Goal: Task Accomplishment & Management: Complete application form

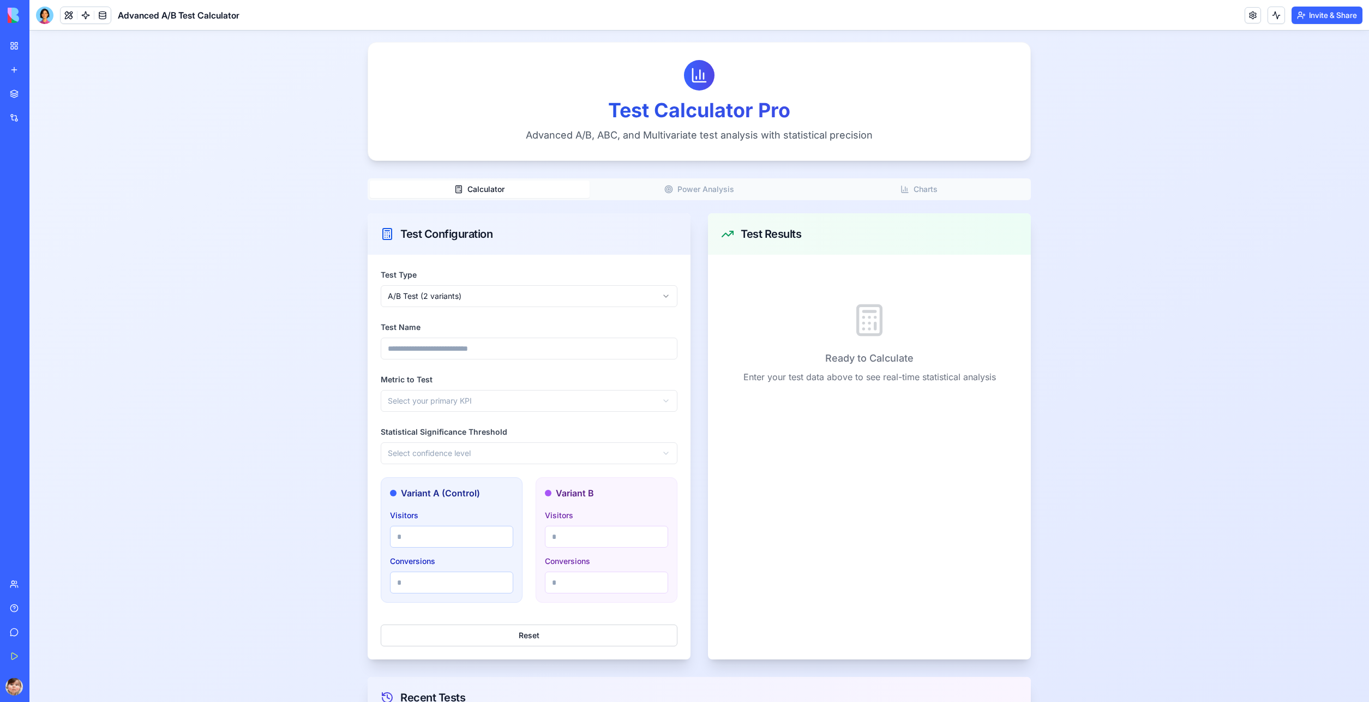
scroll to position [38, 0]
click at [680, 190] on button "Power Analysis" at bounding box center [699, 192] width 220 height 17
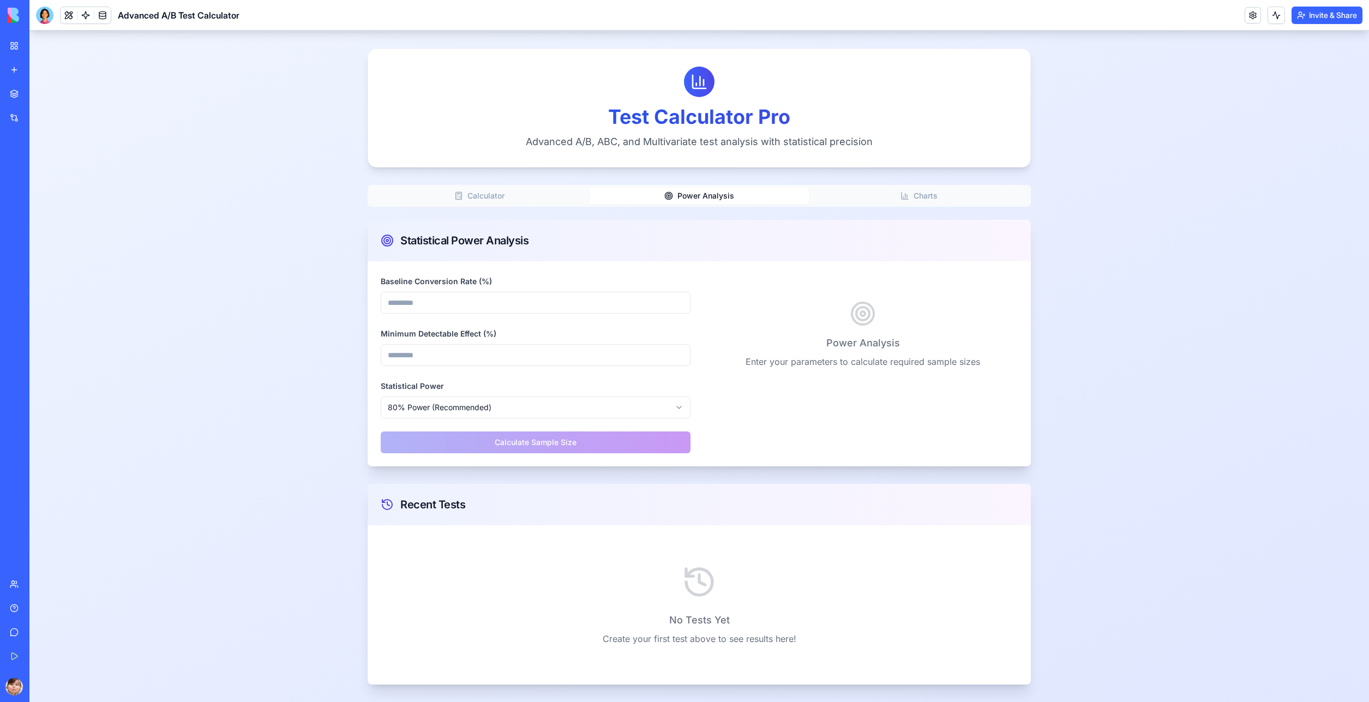
scroll to position [0, 0]
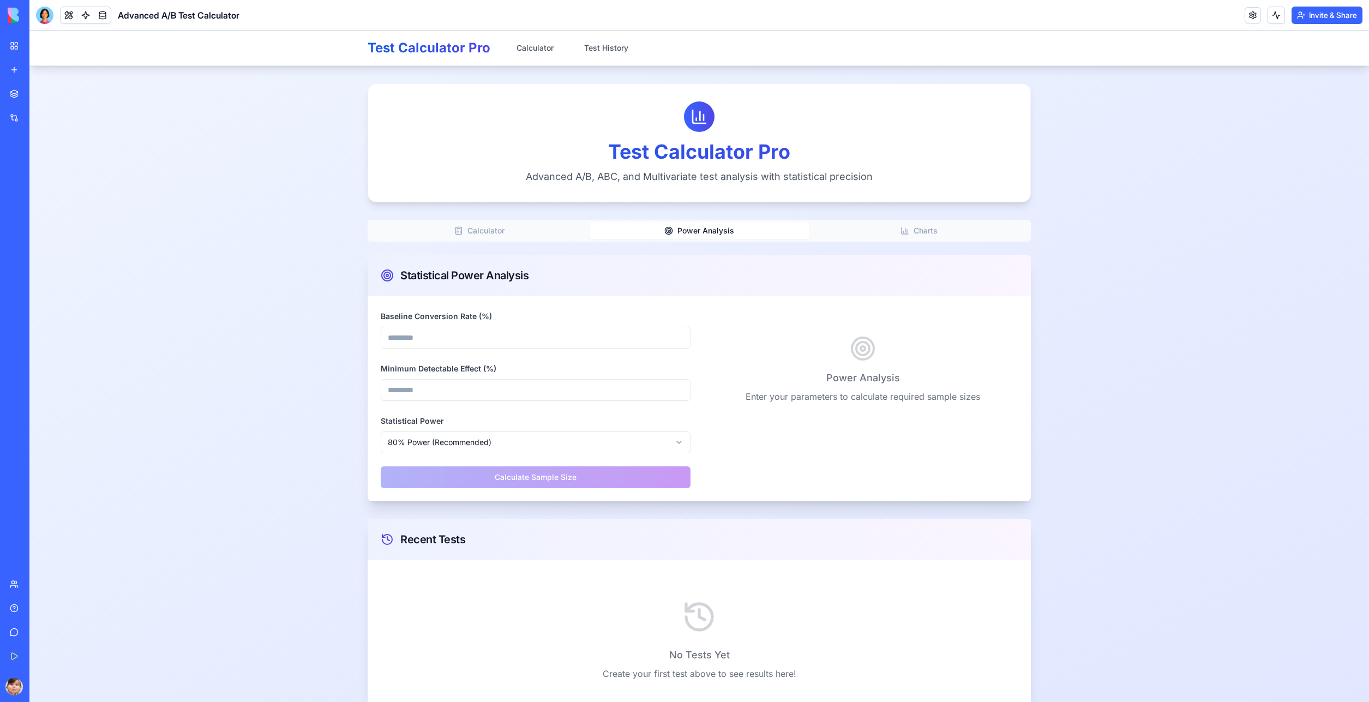
click at [912, 192] on div "Test Calculator Pro Advanced A/B, ABC, and Multivariate test analysis with stat…" at bounding box center [698, 401] width 663 height 636
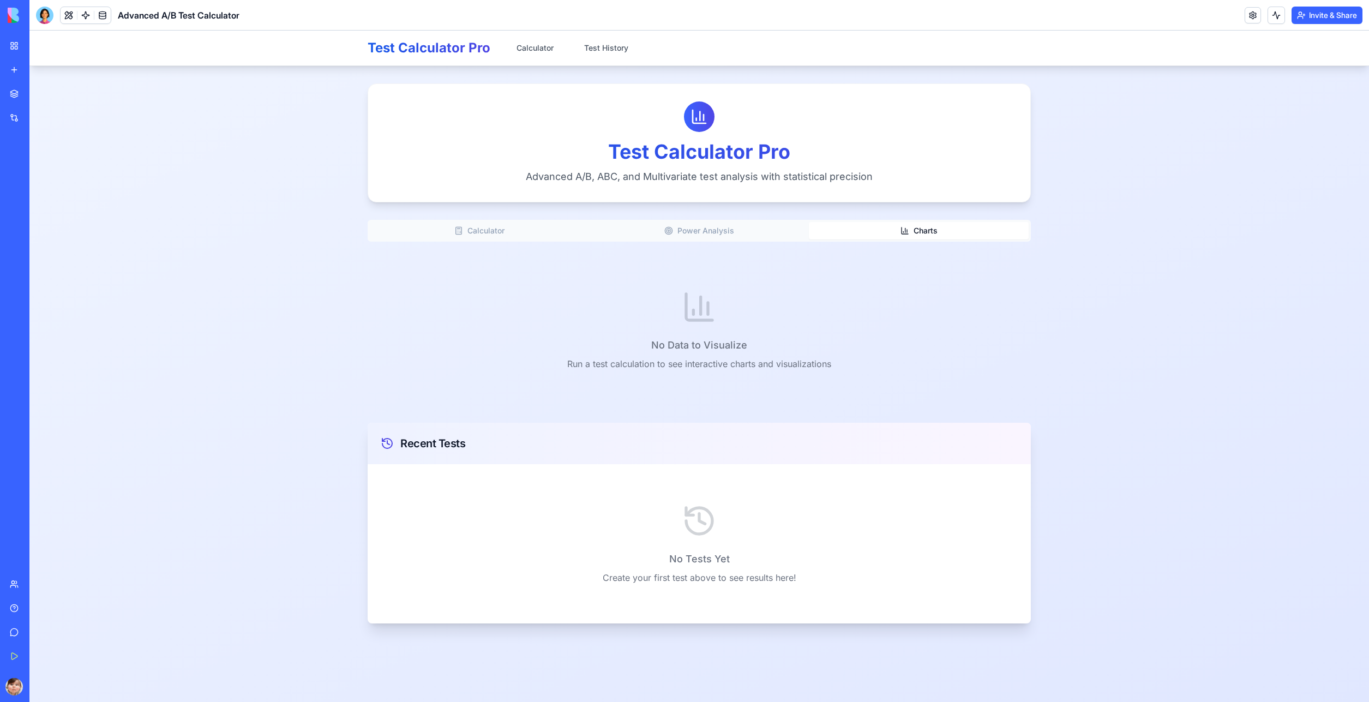
click at [465, 226] on button "Calculator" at bounding box center [480, 230] width 220 height 17
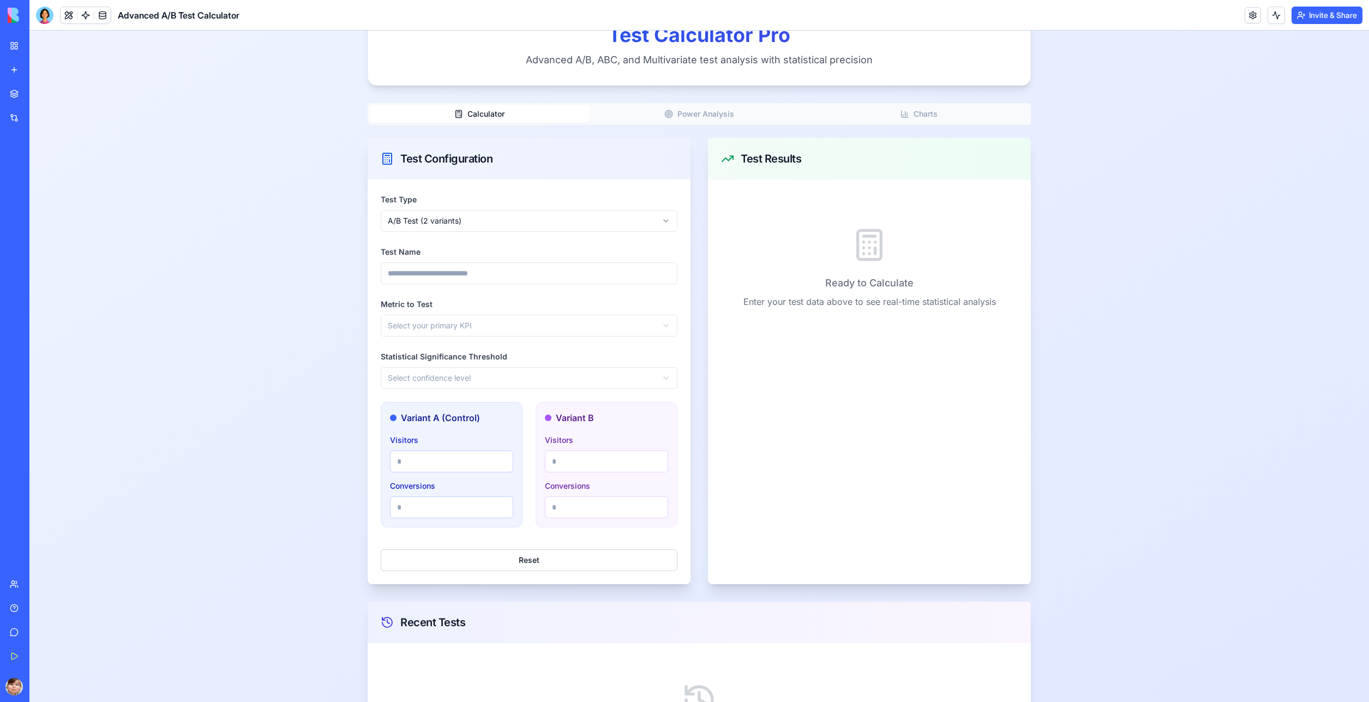
scroll to position [196, 0]
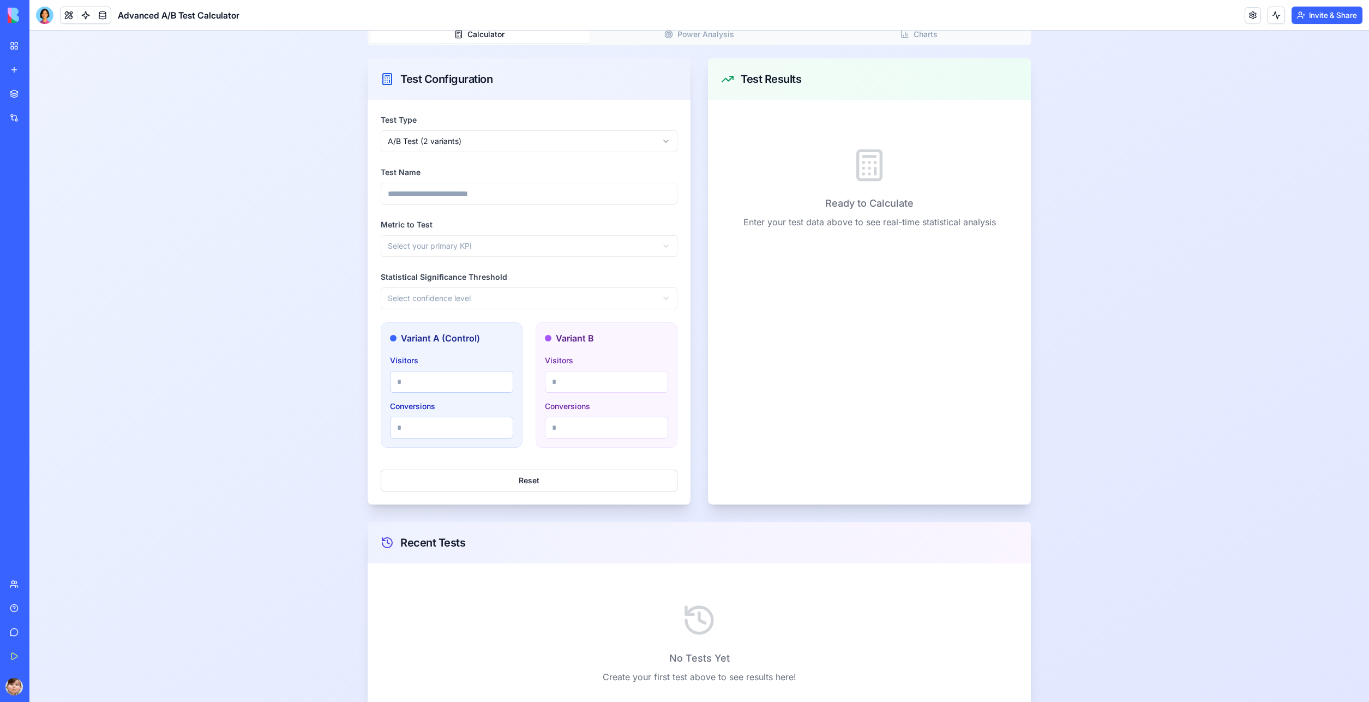
click at [487, 137] on html "Test Calculator Pro Calculator Test History Test Calculator Pro Advanced A/B, A…" at bounding box center [698, 287] width 1339 height 906
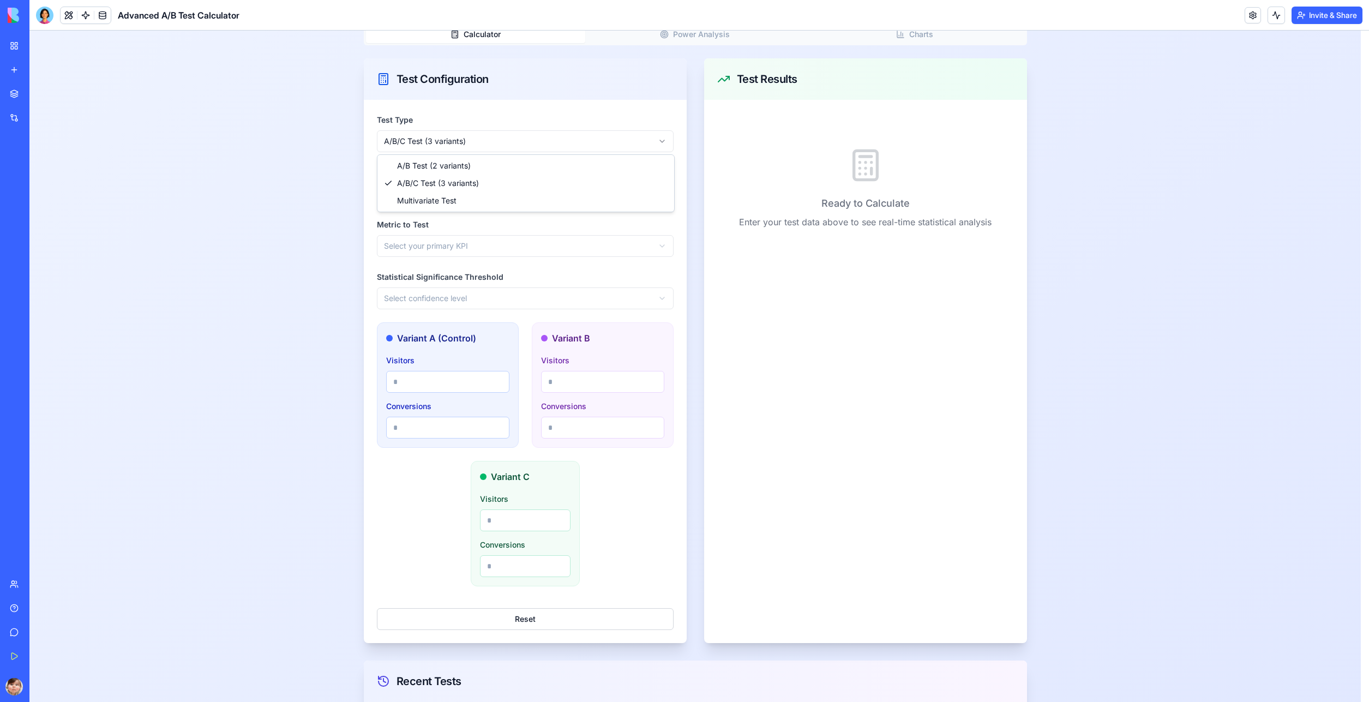
click at [465, 145] on html "Test Calculator Pro Calculator Test History Test Calculator Pro Advanced A/B, A…" at bounding box center [698, 356] width 1339 height 1044
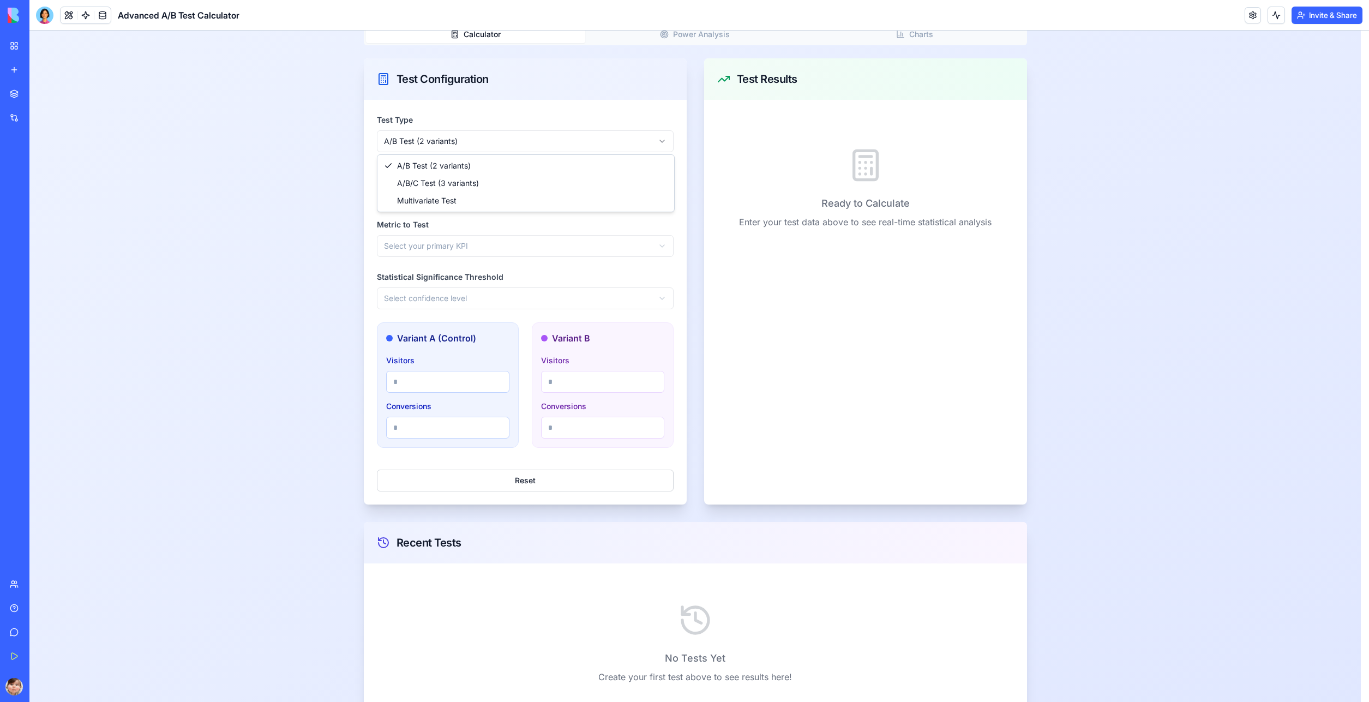
click at [443, 146] on html "Test Calculator Pro Calculator Test History Test Calculator Pro Advanced A/B, A…" at bounding box center [698, 287] width 1339 height 906
drag, startPoint x: 236, startPoint y: 185, endPoint x: 280, endPoint y: 191, distance: 45.2
click at [238, 186] on html "Test Calculator Pro Calculator Test History Test Calculator Pro Advanced A/B, A…" at bounding box center [698, 287] width 1339 height 906
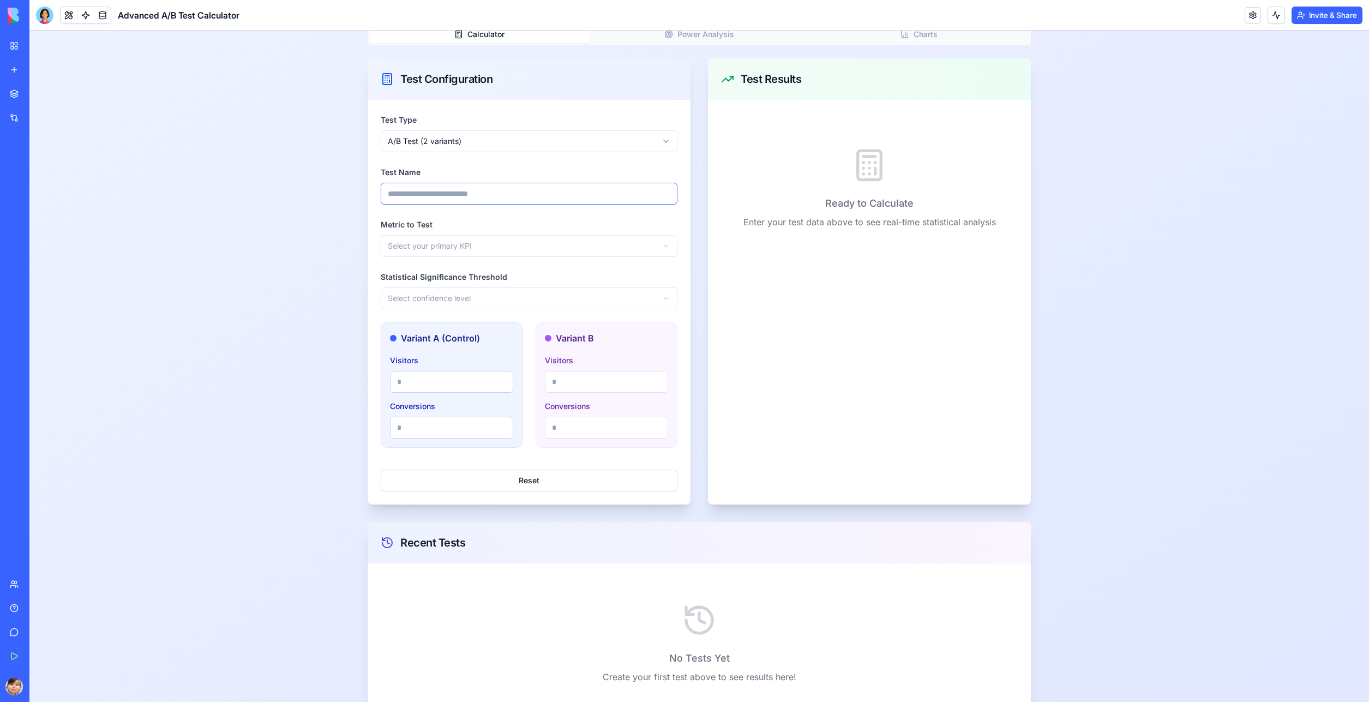
click at [396, 194] on input "Test Name" at bounding box center [529, 194] width 297 height 22
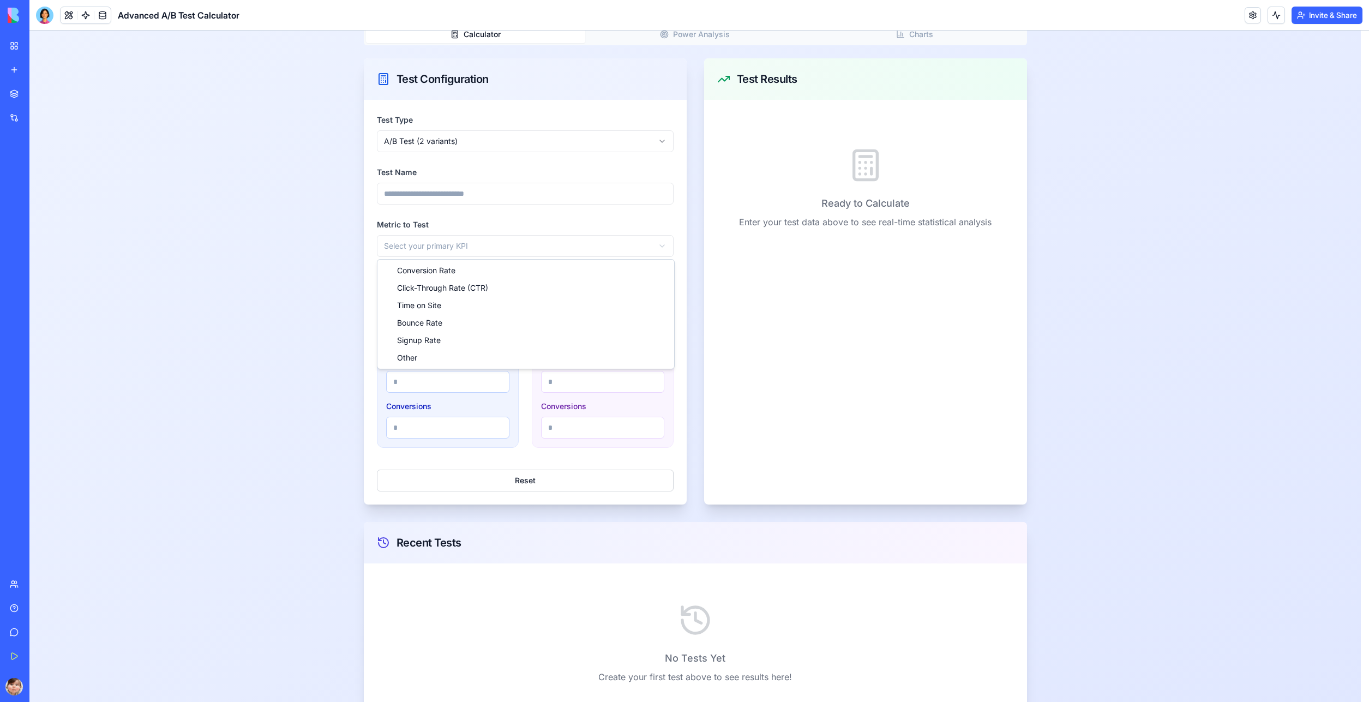
click at [384, 249] on html "Test Calculator Pro Calculator Test History Test Calculator Pro Advanced A/B, A…" at bounding box center [698, 287] width 1339 height 906
click at [421, 294] on html "Test Calculator Pro Calculator Test History Test Calculator Pro Advanced A/B, A…" at bounding box center [698, 287] width 1339 height 906
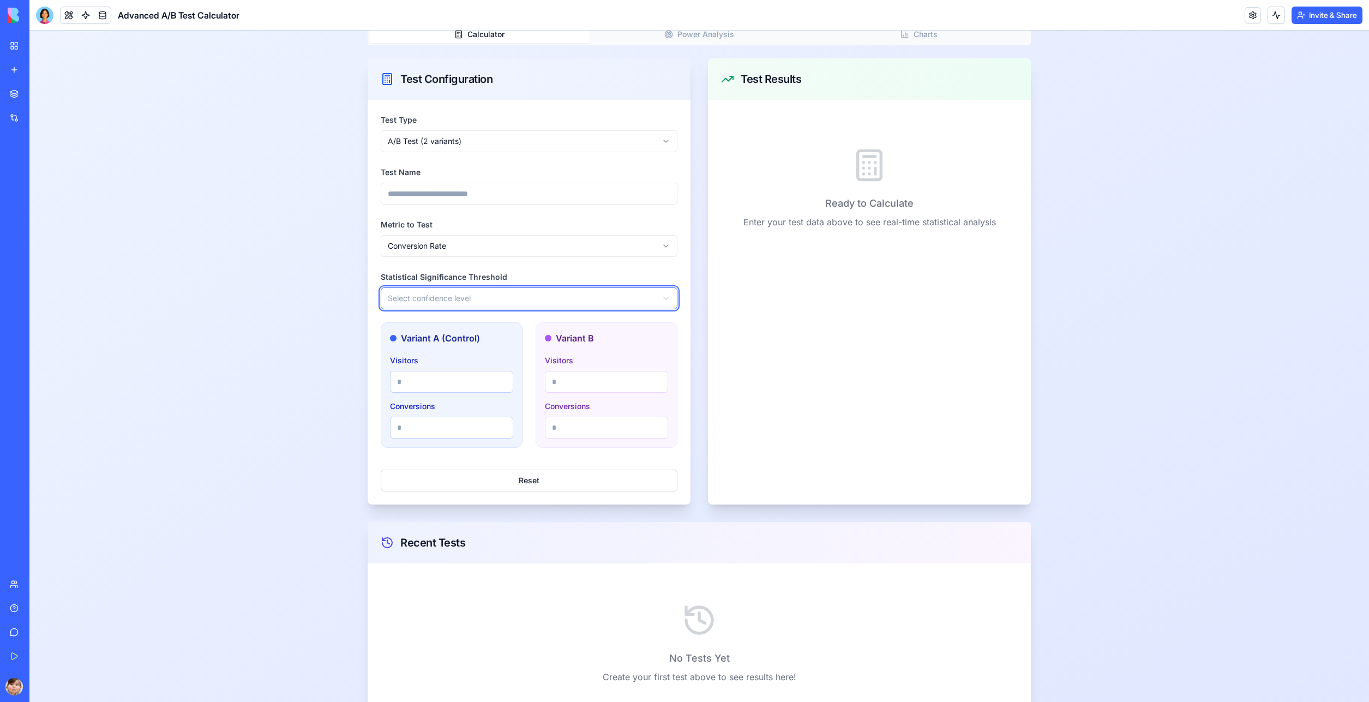
click at [421, 294] on html "Test Calculator Pro Calculator Test History Test Calculator Pro Advanced A/B, A…" at bounding box center [698, 287] width 1339 height 906
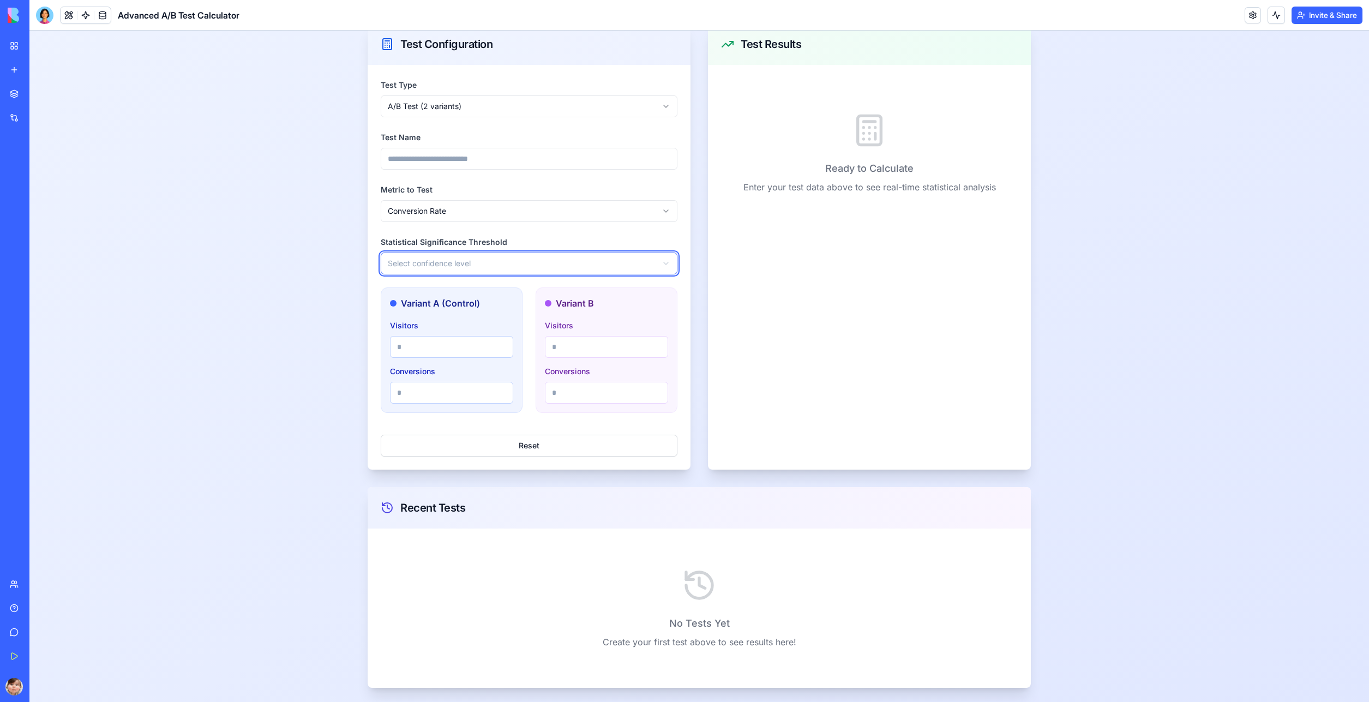
scroll to position [234, 0]
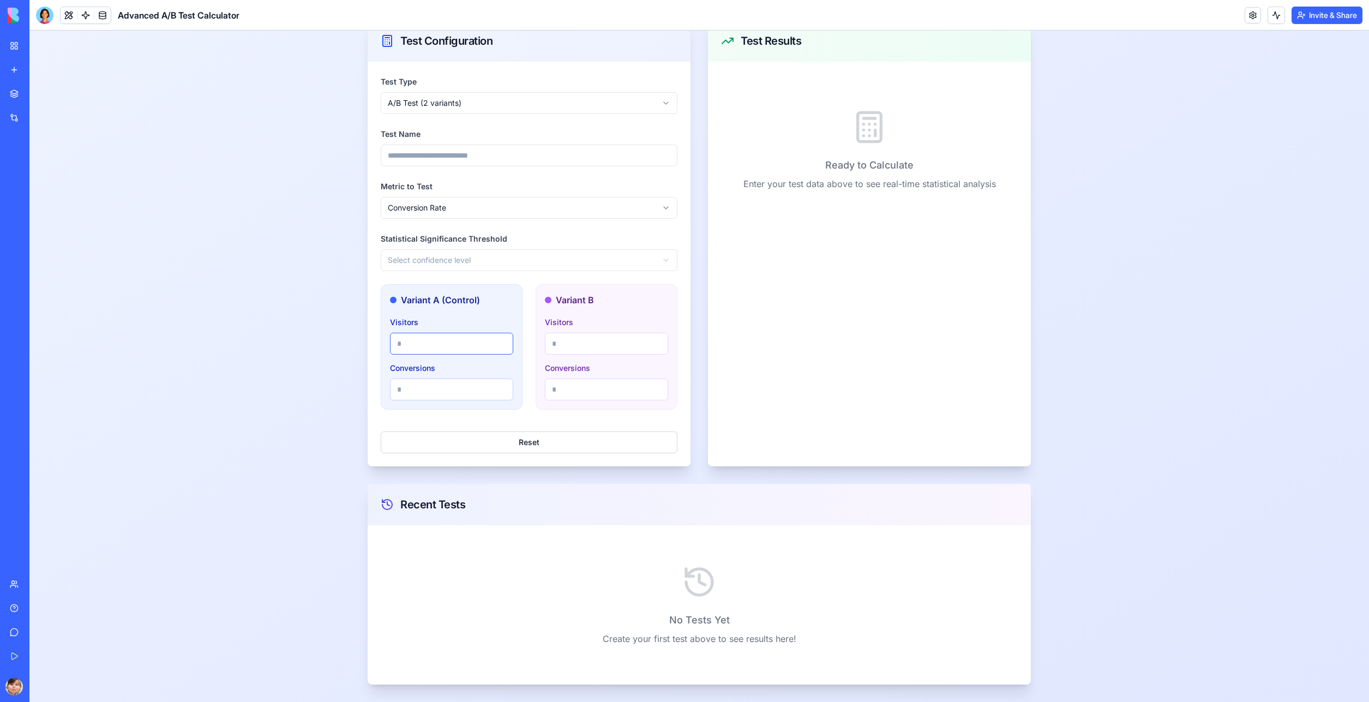
click at [433, 343] on input "Visitors" at bounding box center [451, 344] width 123 height 22
click at [411, 380] on input "Conversions" at bounding box center [451, 389] width 123 height 22
click at [601, 345] on input "Visitors" at bounding box center [606, 344] width 123 height 22
click at [585, 391] on input "Conversions" at bounding box center [606, 389] width 123 height 22
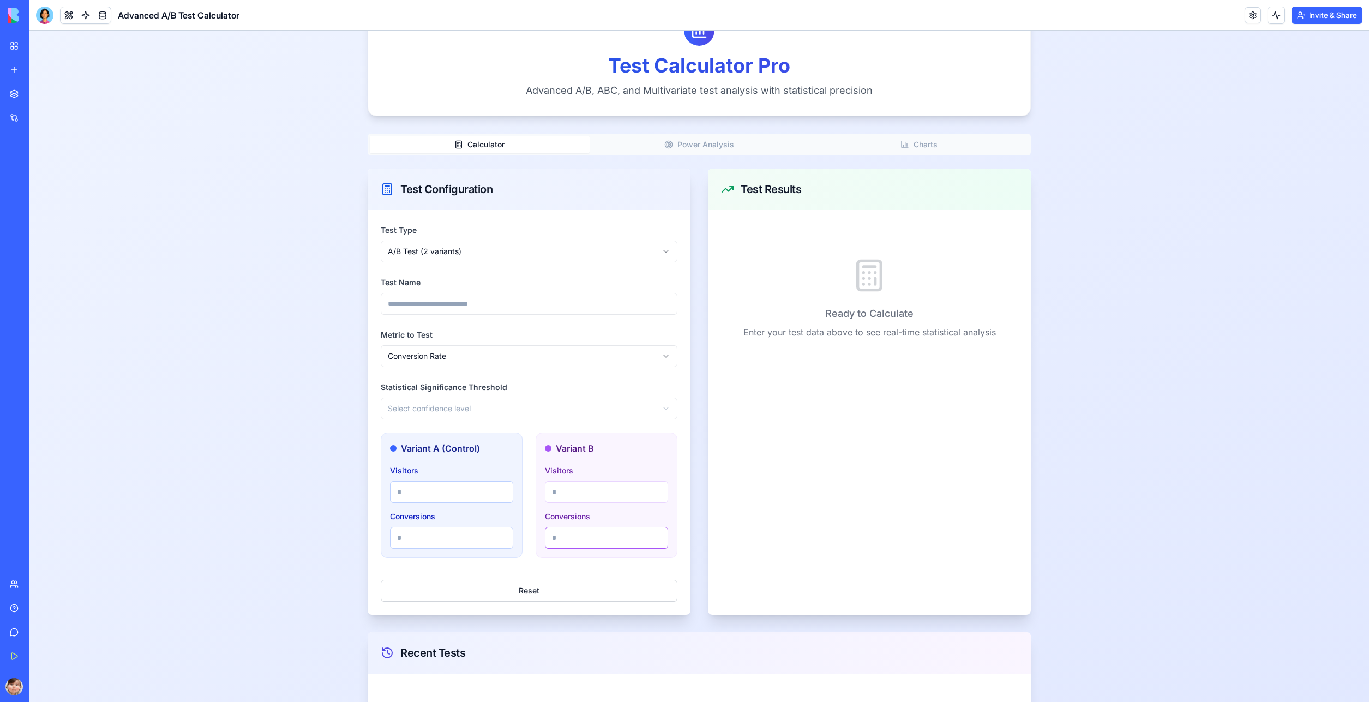
scroll to position [38, 0]
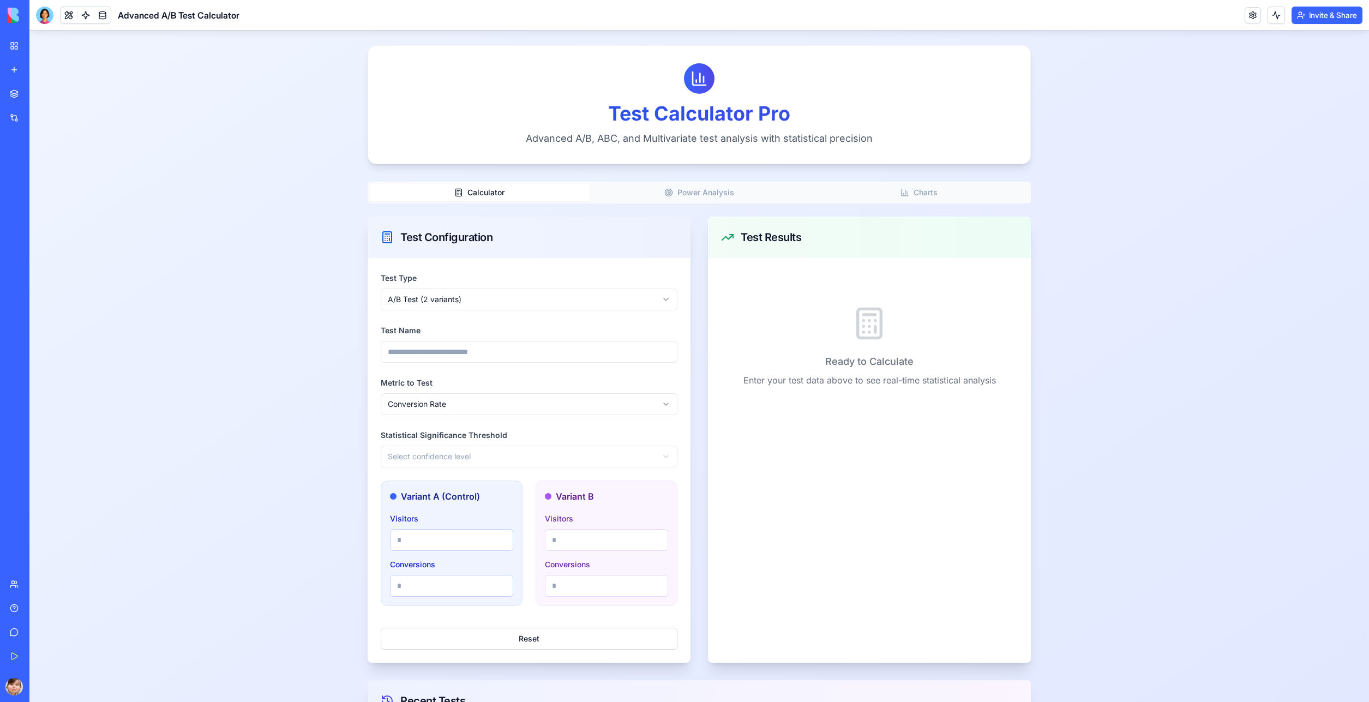
click at [703, 194] on button "Power Analysis" at bounding box center [699, 192] width 220 height 17
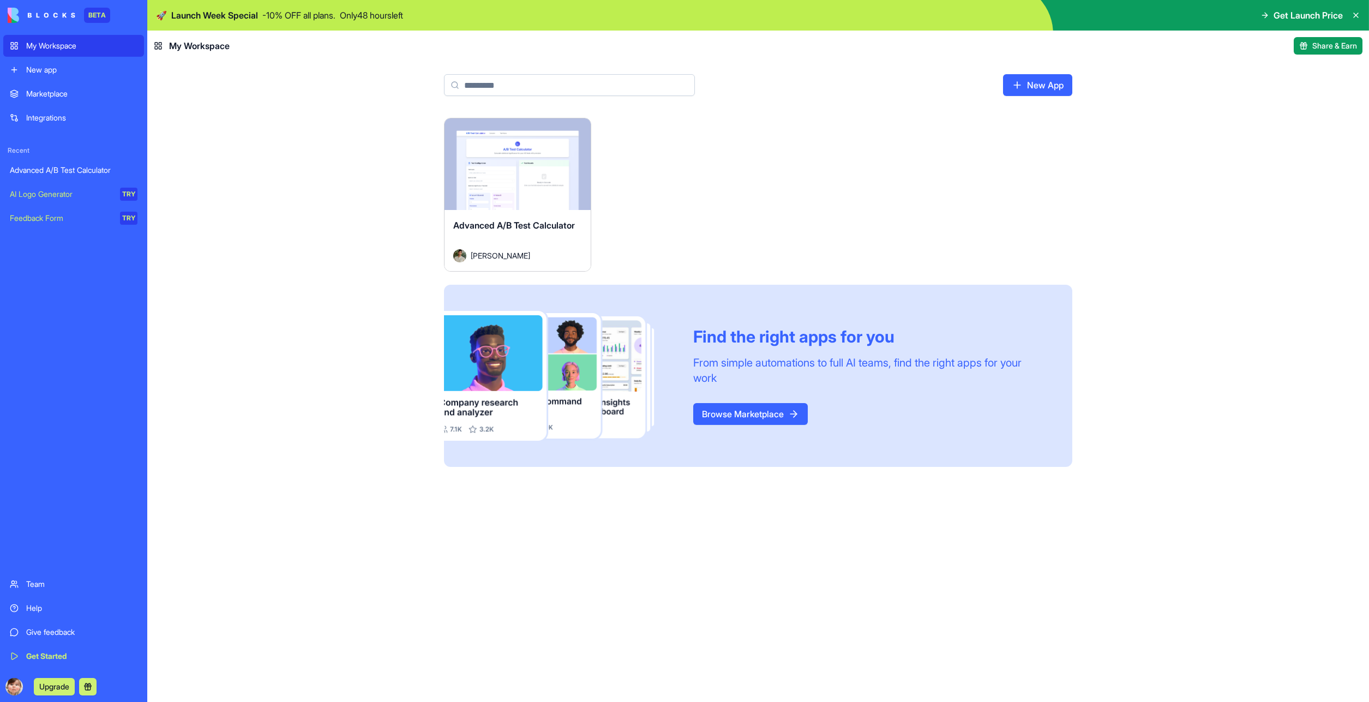
click at [80, 214] on div "Feedback Form" at bounding box center [61, 218] width 103 height 11
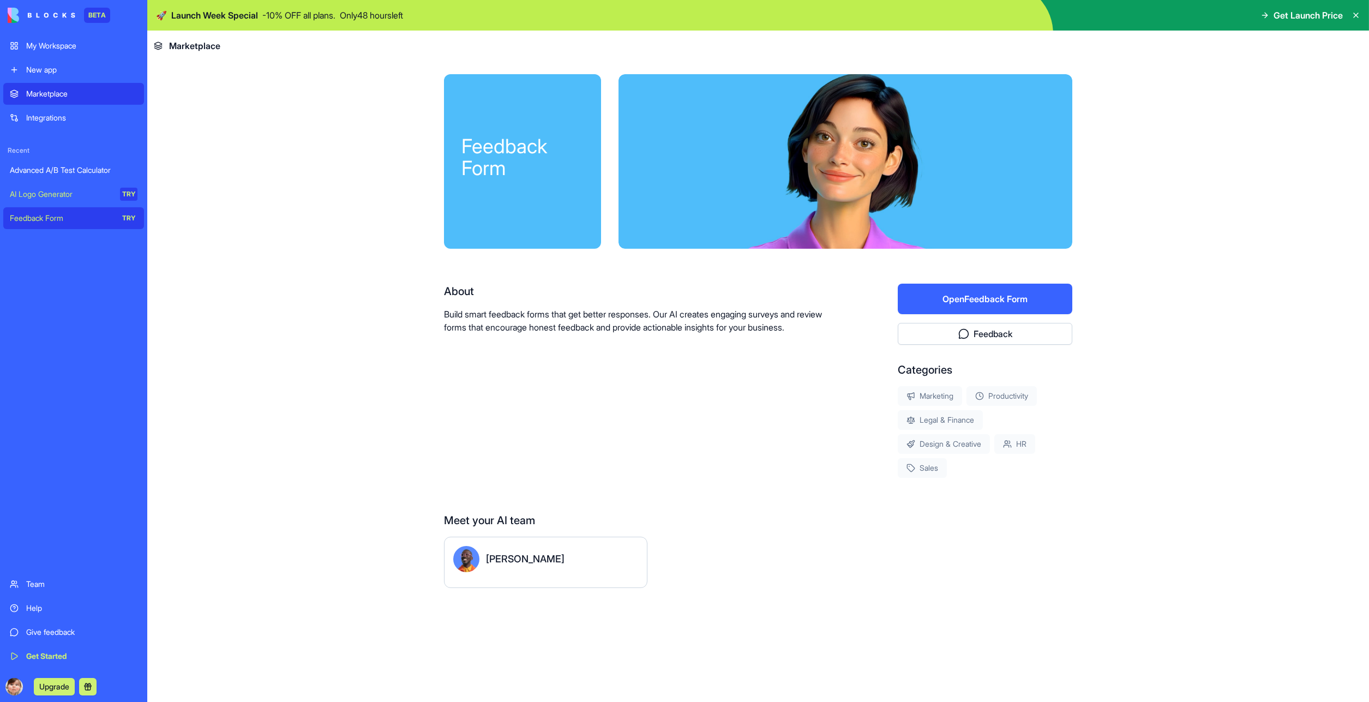
click at [956, 296] on button "Open Feedback Form" at bounding box center [984, 299] width 174 height 31
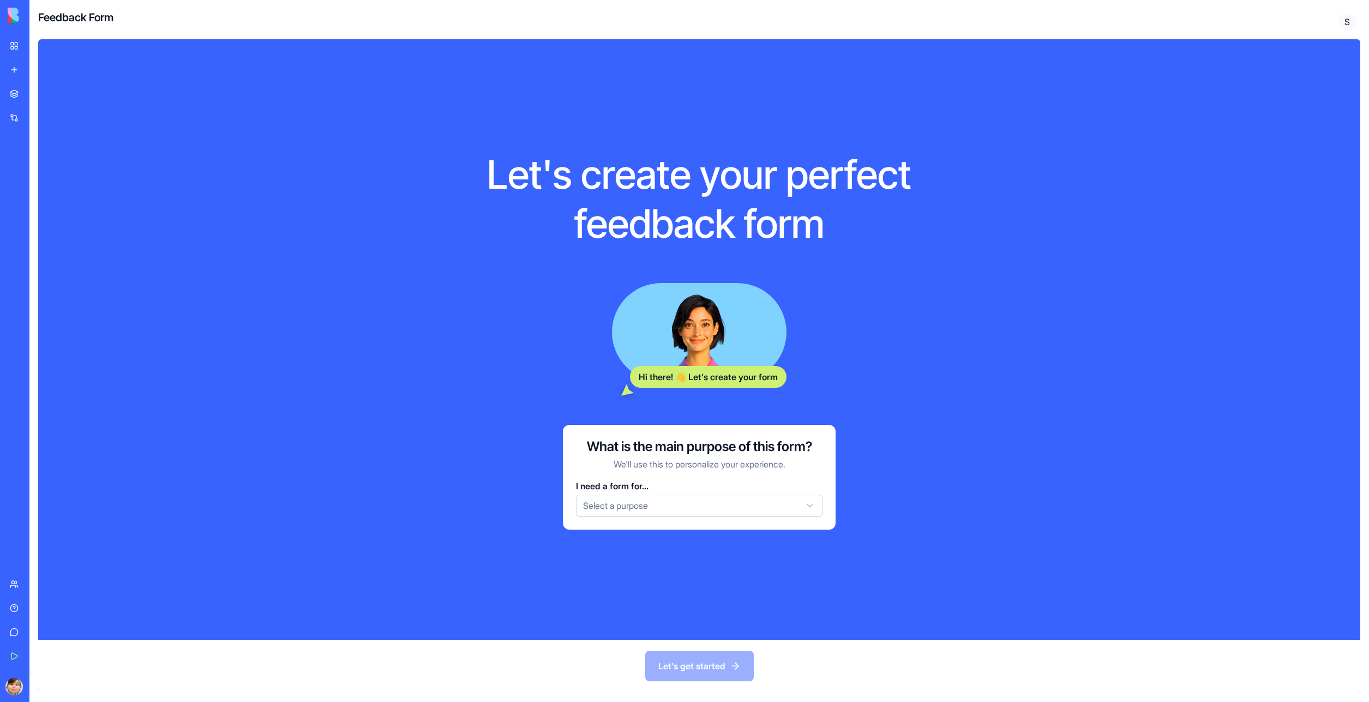
click at [670, 491] on div "I need a form for..." at bounding box center [699, 485] width 246 height 13
click at [670, 498] on html "BETA My Workspace New app Marketplace Integrations Recent Advanced A/B Test Cal…" at bounding box center [684, 351] width 1369 height 702
click at [708, 657] on button "Let's get started" at bounding box center [699, 665] width 109 height 31
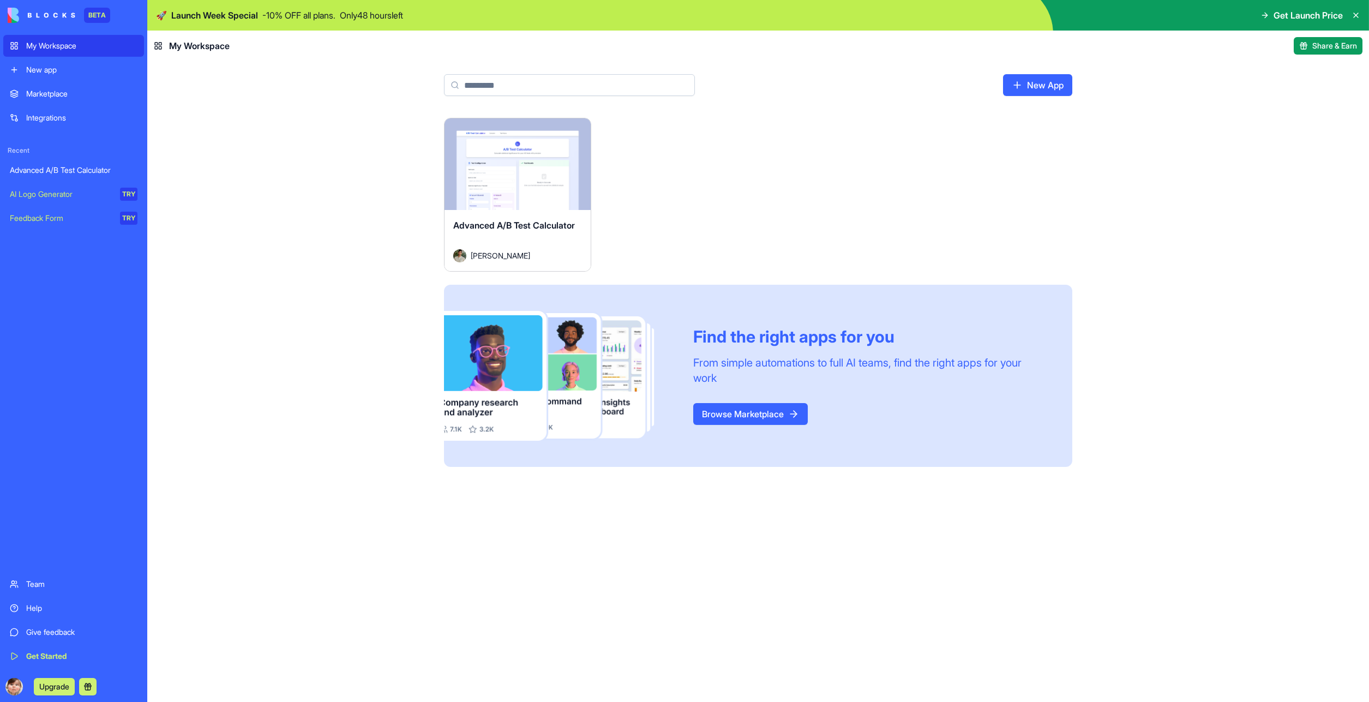
click at [56, 195] on div "AI Logo Generator" at bounding box center [61, 194] width 103 height 11
click at [32, 59] on link "New app" at bounding box center [73, 70] width 141 height 22
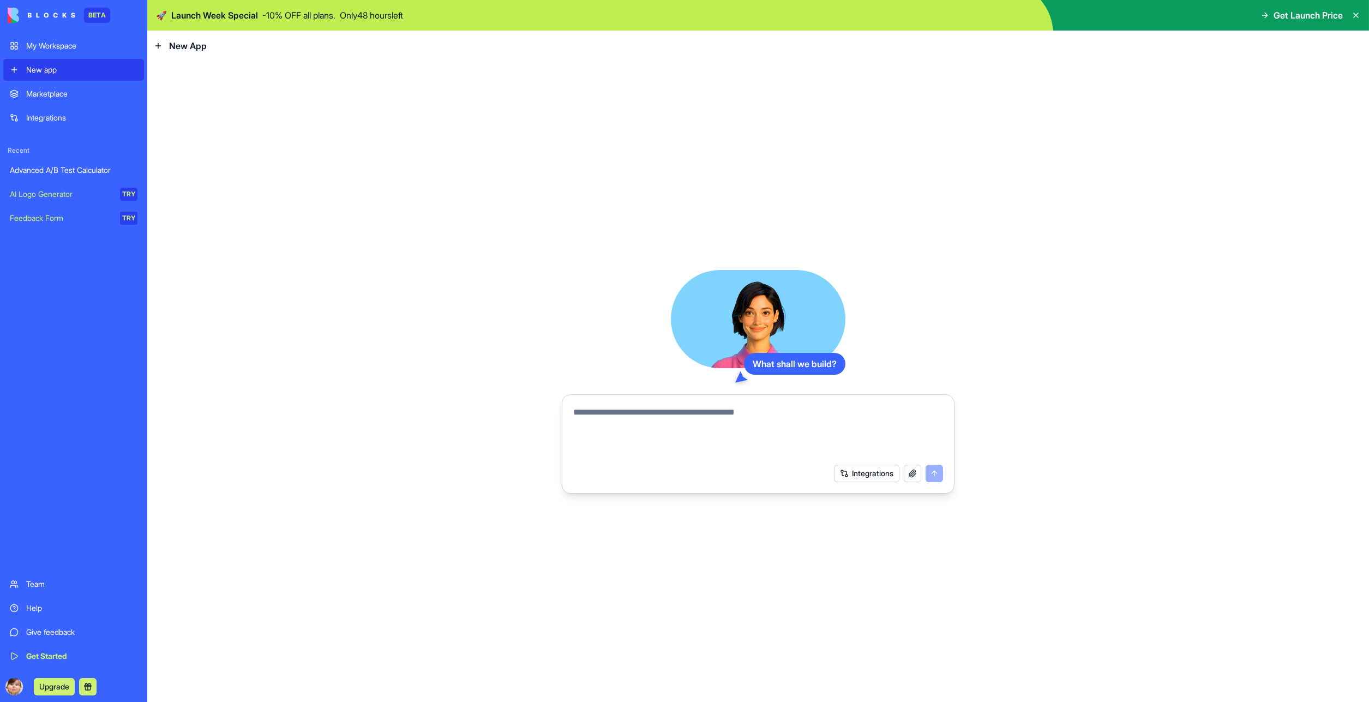
click at [61, 98] on div "Marketplace" at bounding box center [81, 93] width 111 height 11
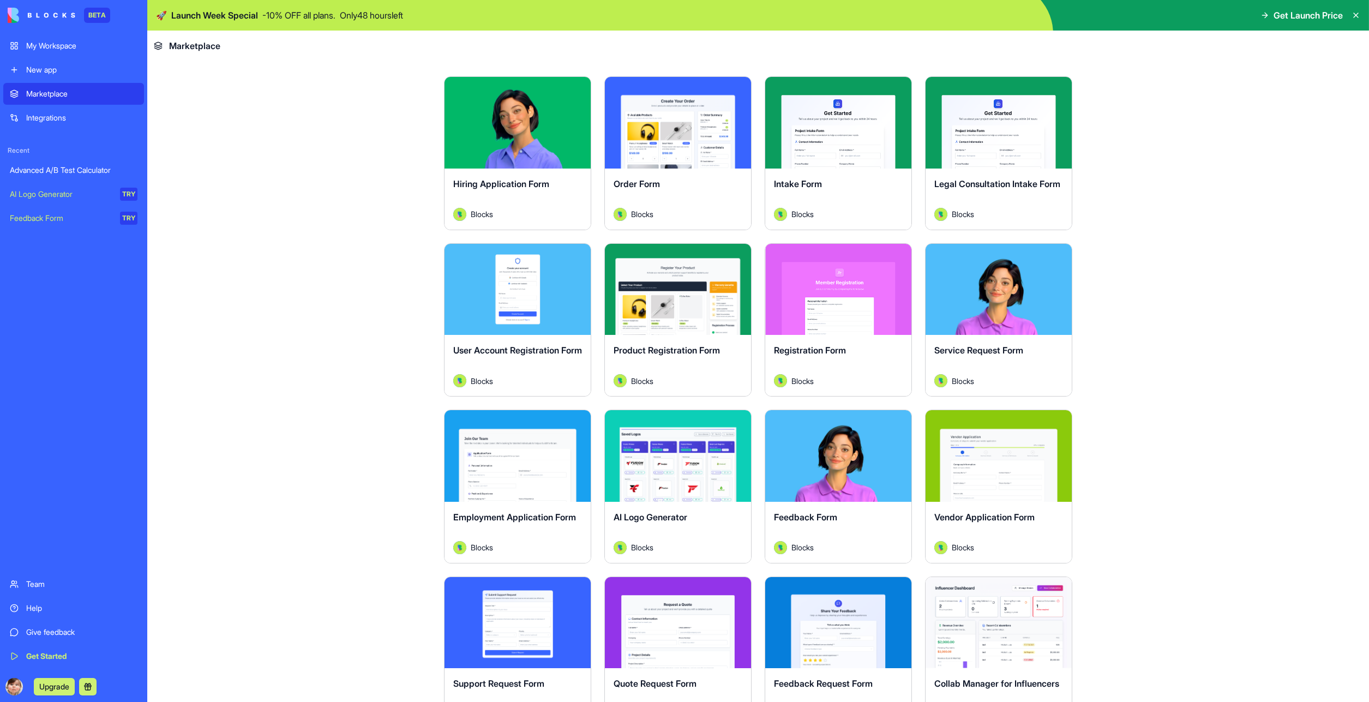
scroll to position [196, 0]
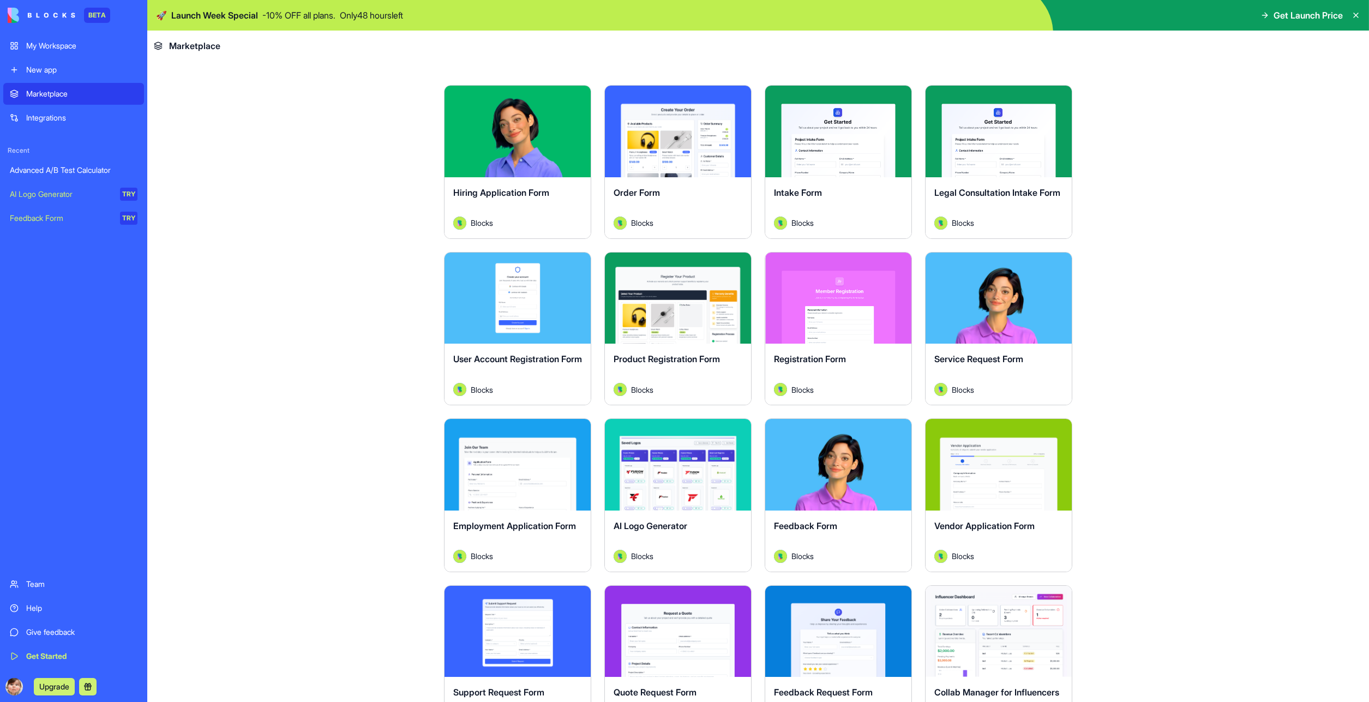
click at [504, 298] on button "Explore" at bounding box center [518, 298] width 82 height 22
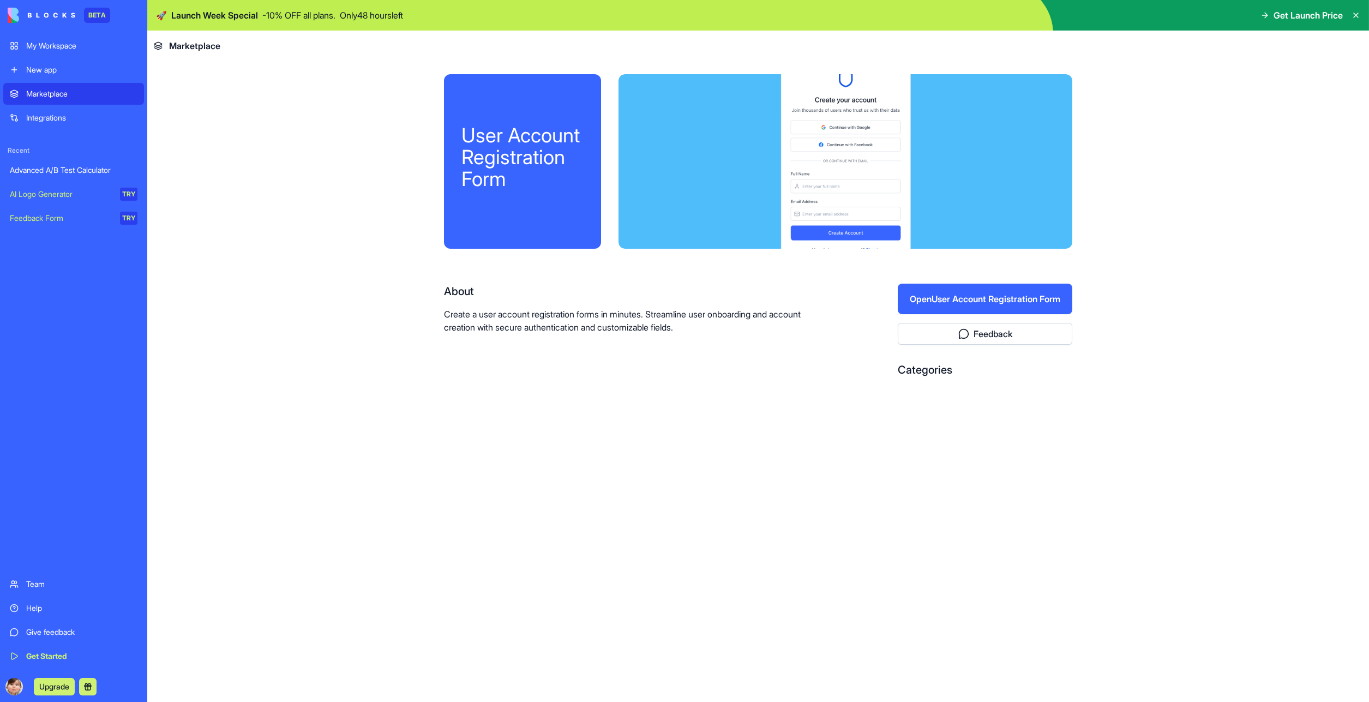
click at [975, 298] on button "Open User Account Registration Form" at bounding box center [984, 299] width 174 height 31
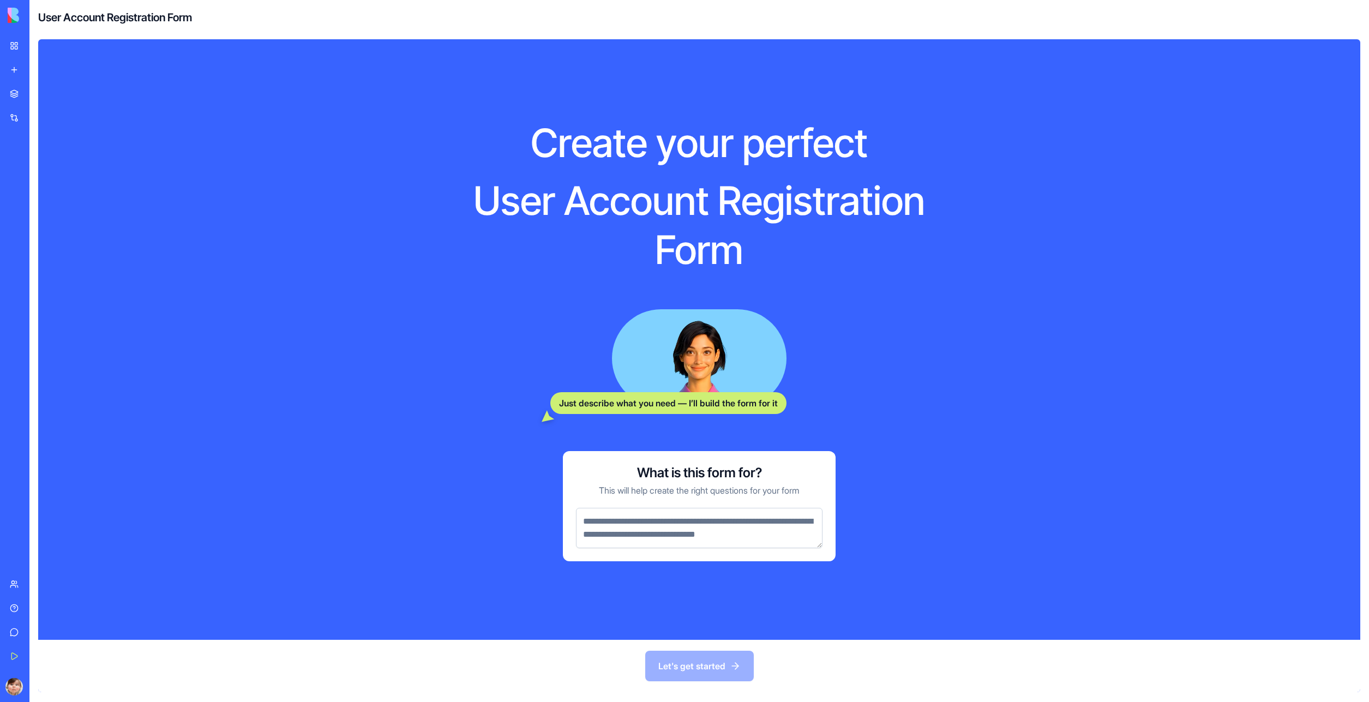
click at [722, 535] on textarea at bounding box center [699, 528] width 246 height 40
click at [715, 665] on div "Let's get started" at bounding box center [699, 666] width 1322 height 52
drag, startPoint x: 662, startPoint y: 521, endPoint x: 674, endPoint y: 522, distance: 11.5
click at [664, 521] on textarea at bounding box center [699, 528] width 246 height 40
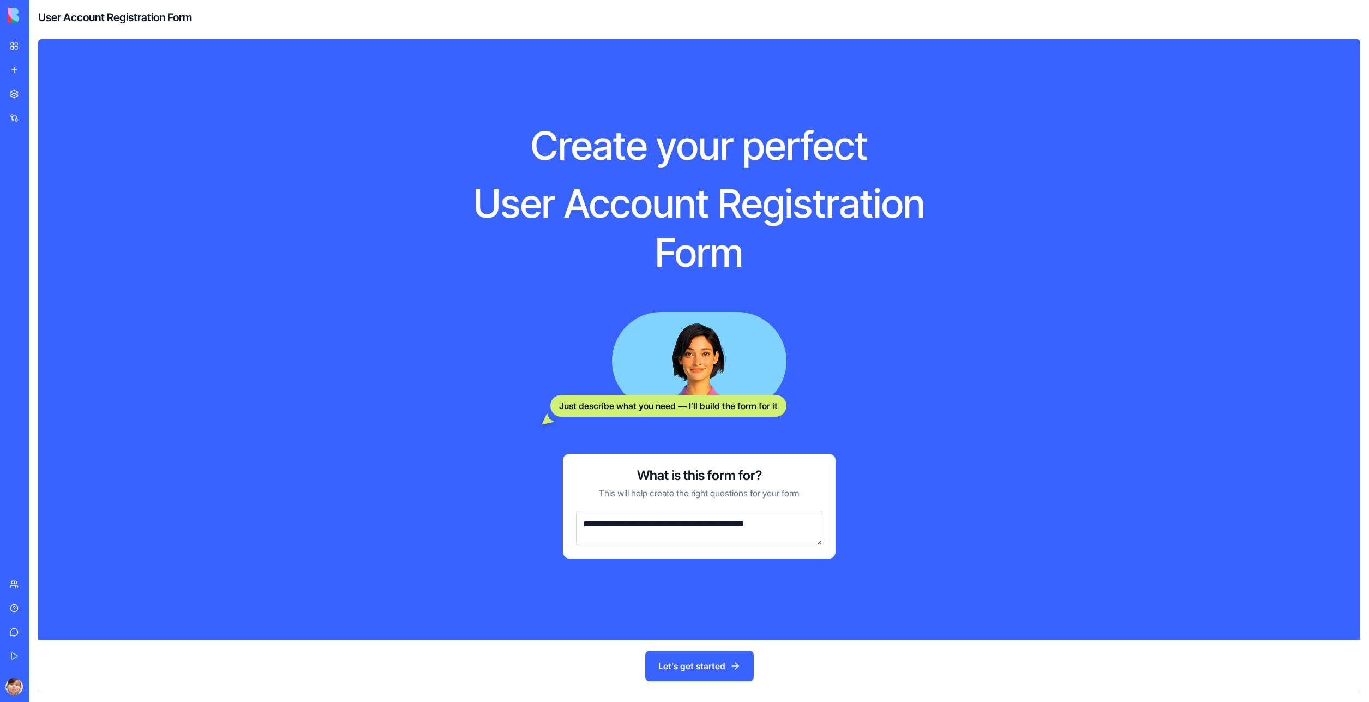
type textarea "**********"
click at [679, 658] on button "Let's get started" at bounding box center [699, 665] width 109 height 31
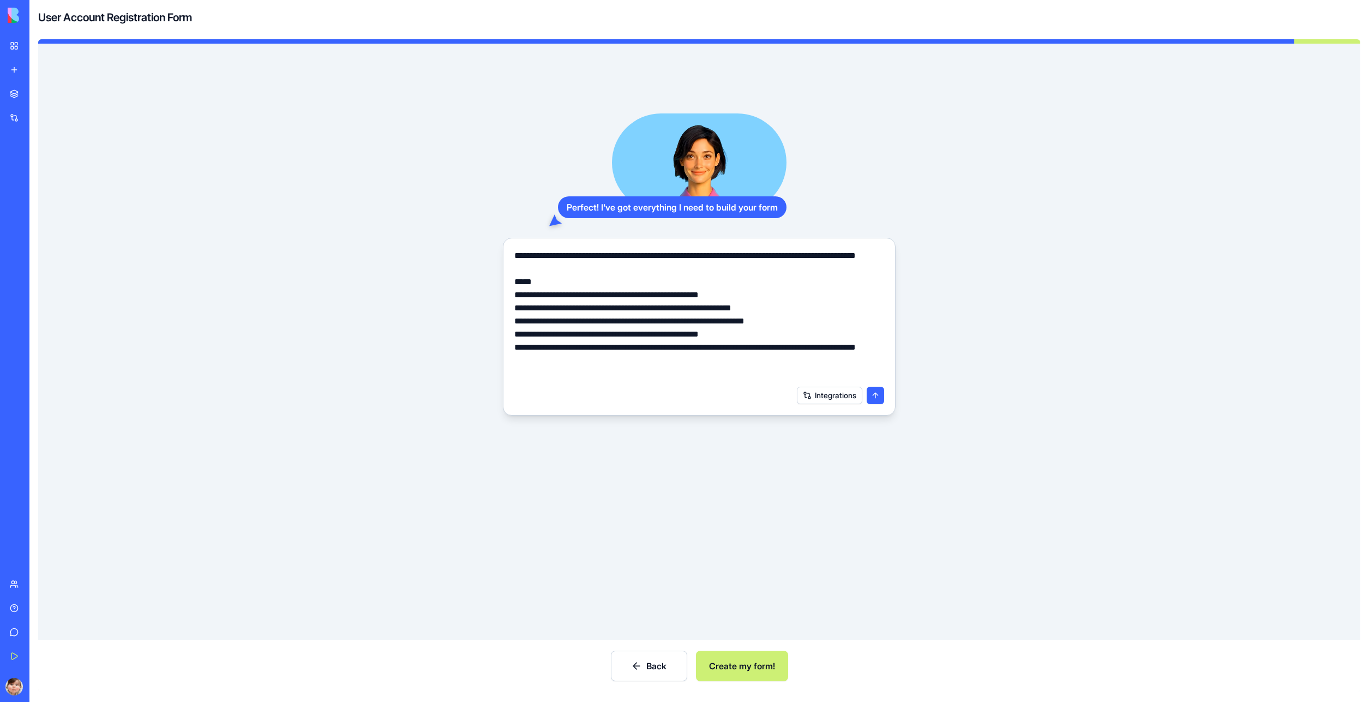
click at [739, 659] on button "Create my form!" at bounding box center [742, 665] width 92 height 31
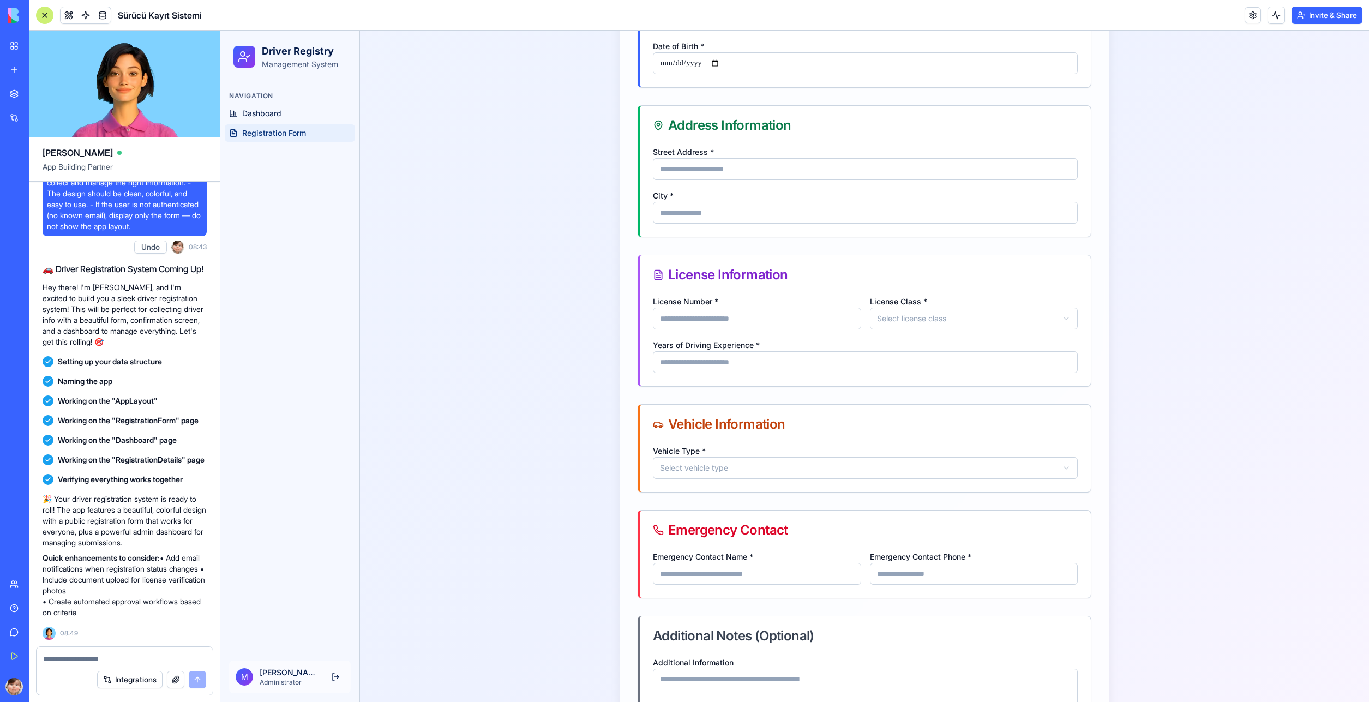
scroll to position [264, 0]
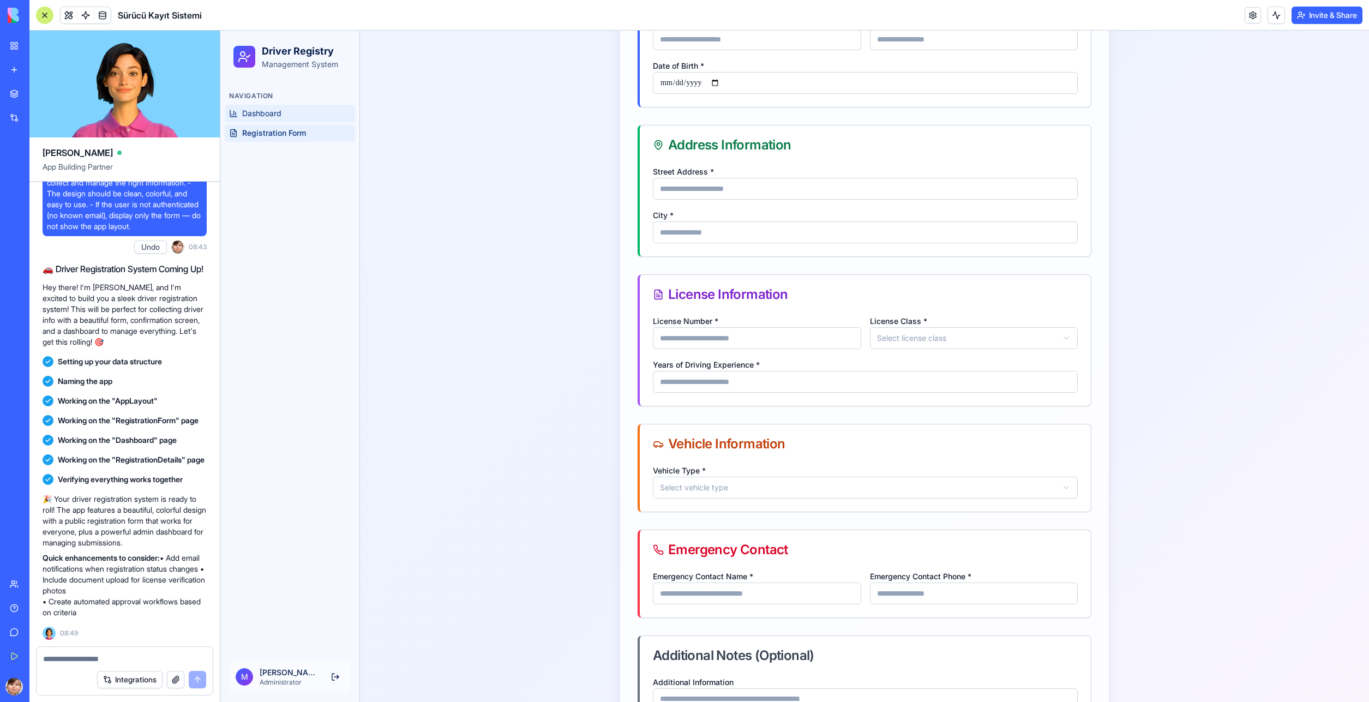
click at [284, 116] on link "Dashboard" at bounding box center [290, 113] width 130 height 17
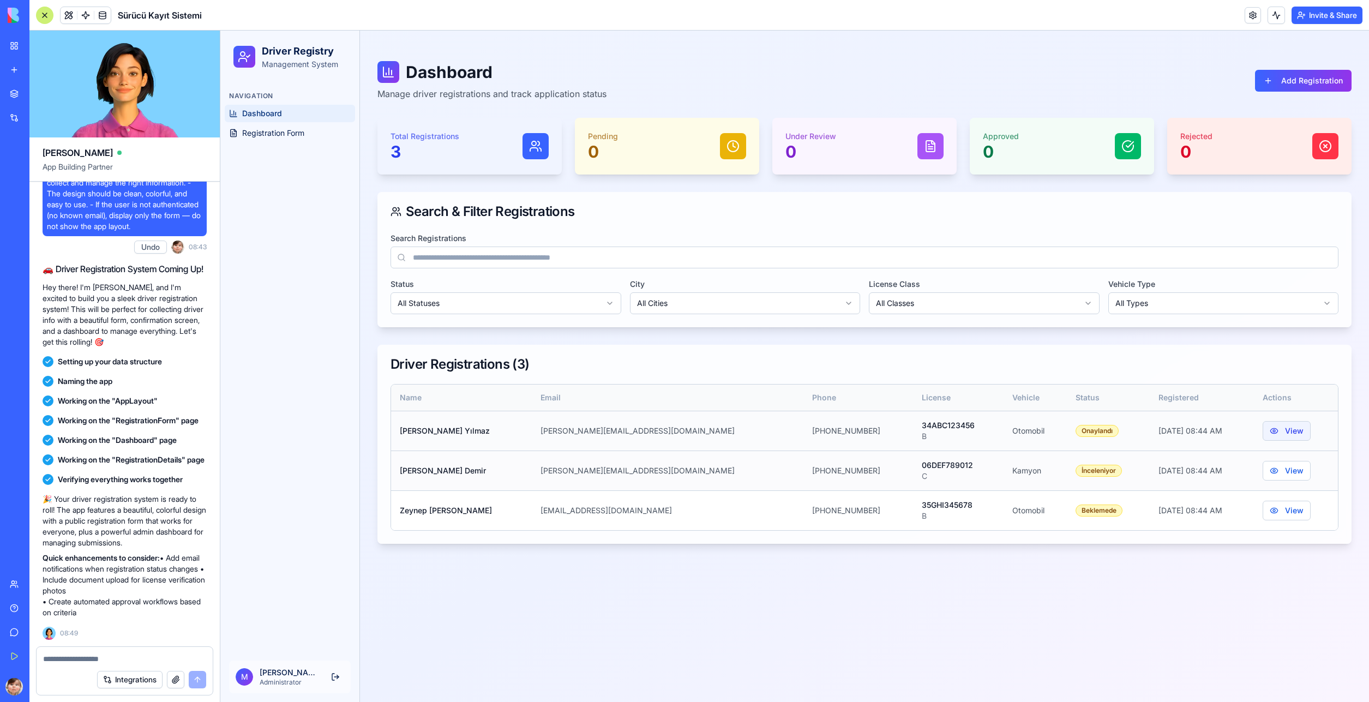
click at [1271, 430] on button "View" at bounding box center [1286, 431] width 48 height 20
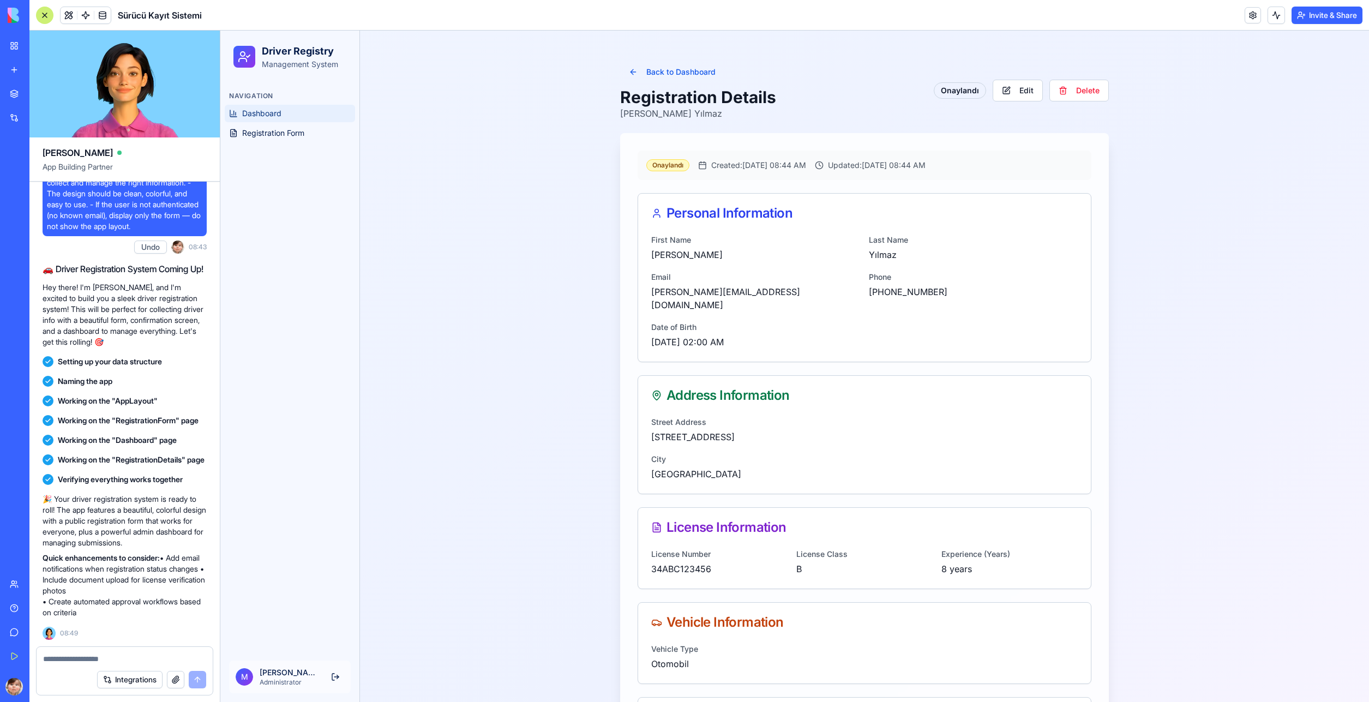
click at [250, 110] on span "Dashboard" at bounding box center [261, 113] width 39 height 11
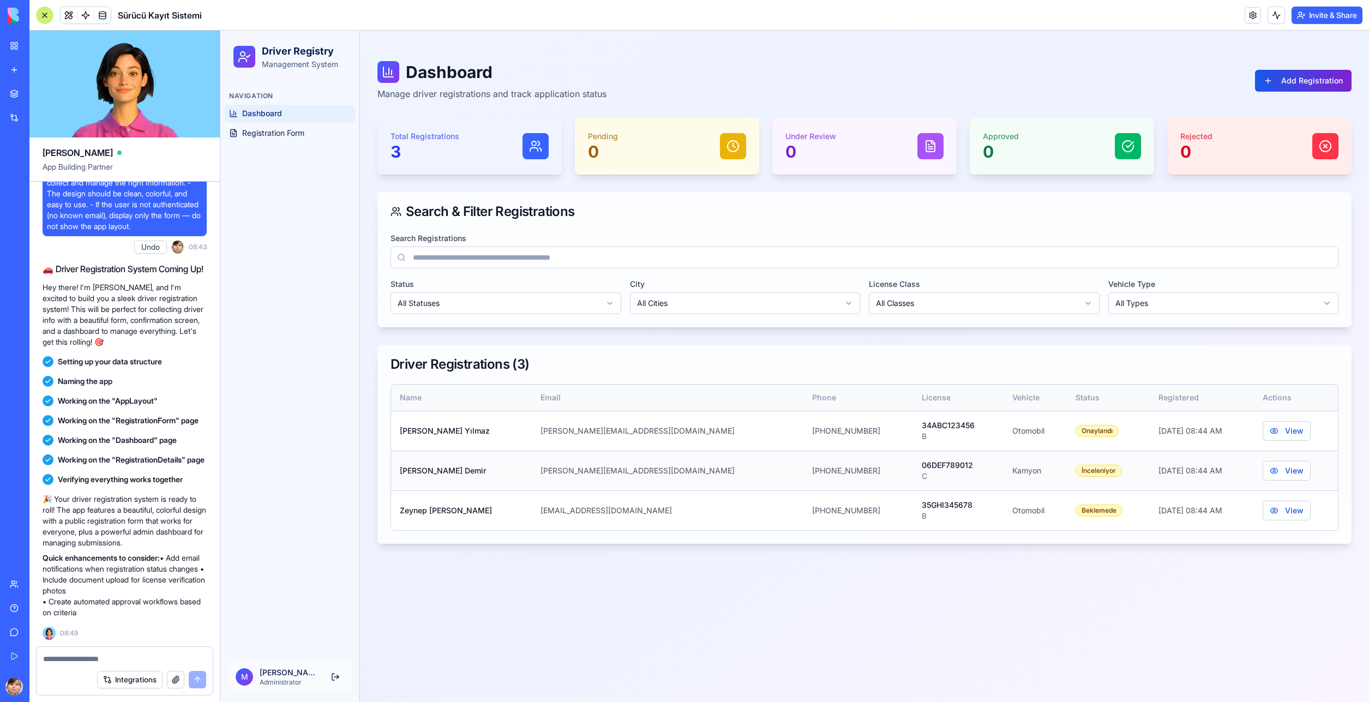
click at [1281, 86] on button "Add Registration" at bounding box center [1303, 81] width 97 height 22
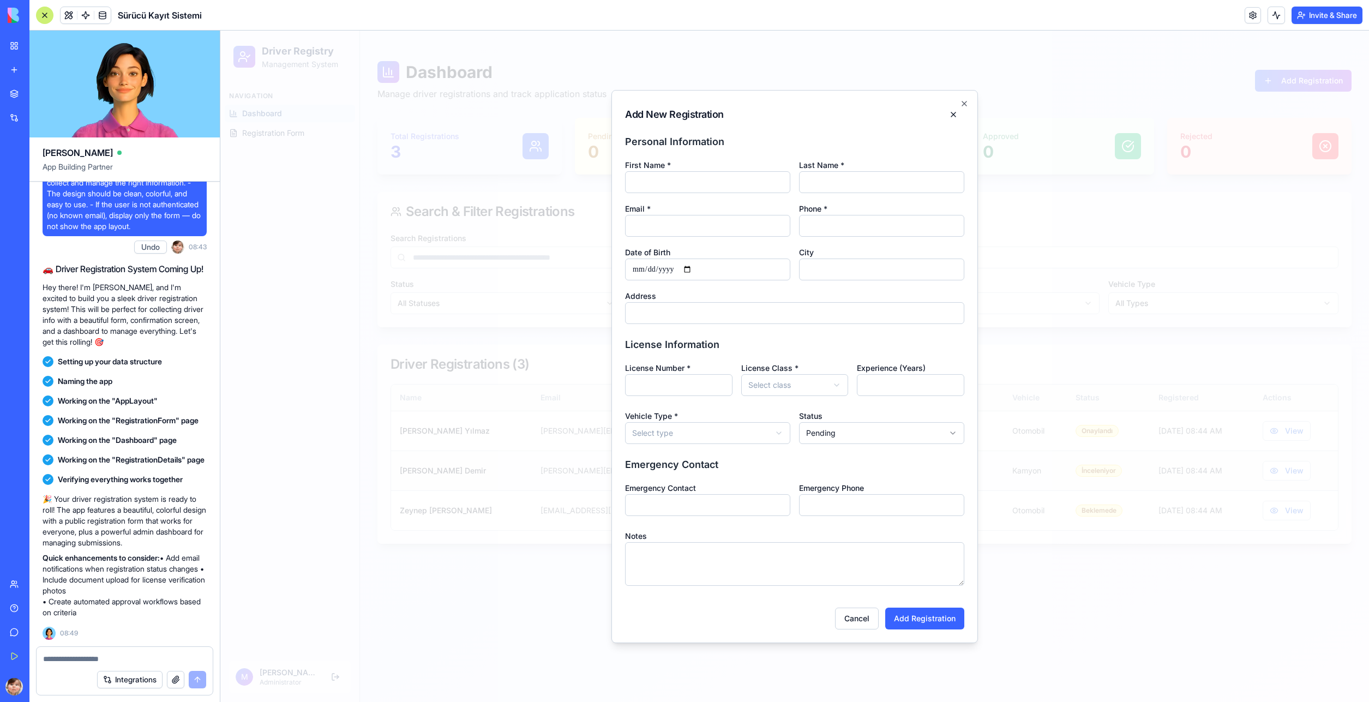
click at [728, 500] on input "Emergency Contact" at bounding box center [707, 505] width 165 height 22
click at [881, 499] on input "Emergency Phone" at bounding box center [881, 505] width 165 height 22
click at [803, 553] on textarea "Notes" at bounding box center [794, 564] width 339 height 44
click at [673, 378] on input "License Number *" at bounding box center [678, 385] width 107 height 22
click at [766, 384] on body "Driver Registry Management System Navigation Dashboard Registration Form M Mura…" at bounding box center [794, 366] width 1148 height 671
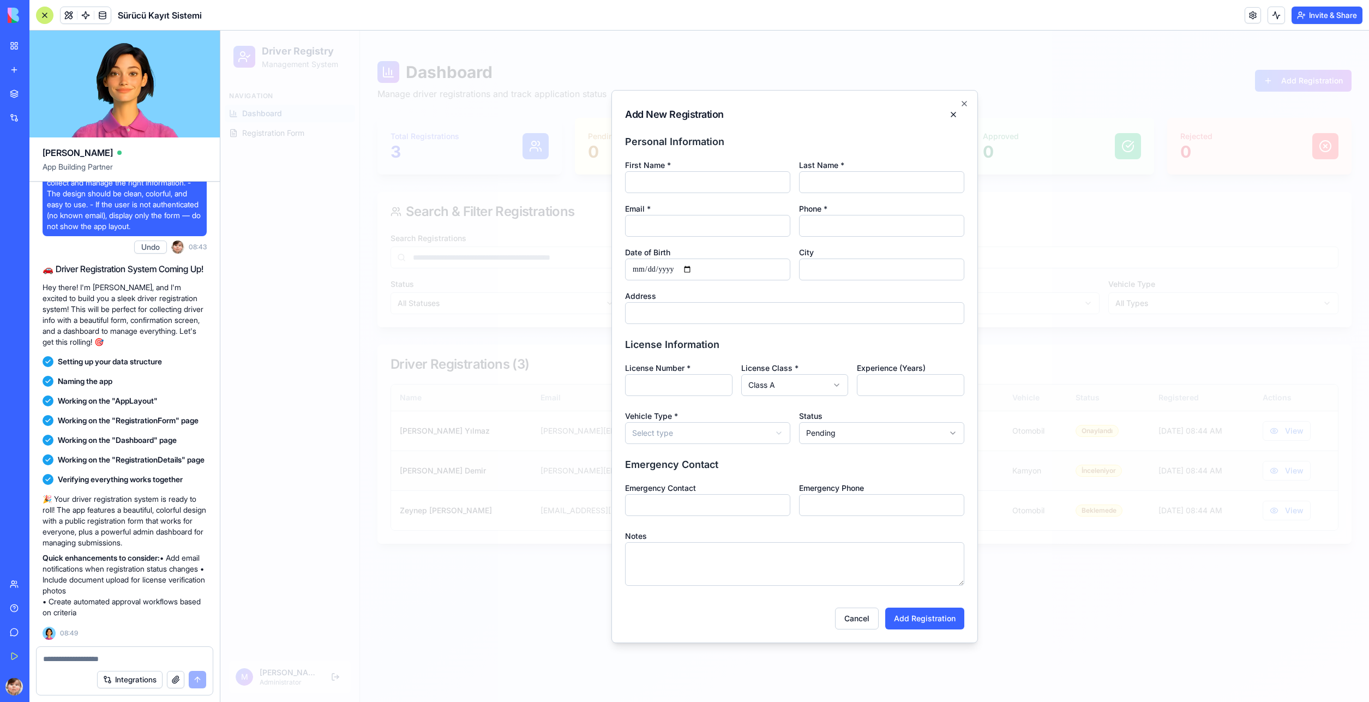
click at [798, 391] on body "Driver Registry Management System Navigation Dashboard Registration Form M Mura…" at bounding box center [794, 366] width 1148 height 671
click at [869, 391] on input "Experience (Years)" at bounding box center [910, 385] width 107 height 22
click at [713, 424] on body "Driver Registry Management System Navigation Dashboard Registration Form M Mura…" at bounding box center [794, 366] width 1148 height 671
click at [851, 432] on body "Driver Registry Management System Navigation Dashboard Registration Form M Mura…" at bounding box center [794, 366] width 1148 height 671
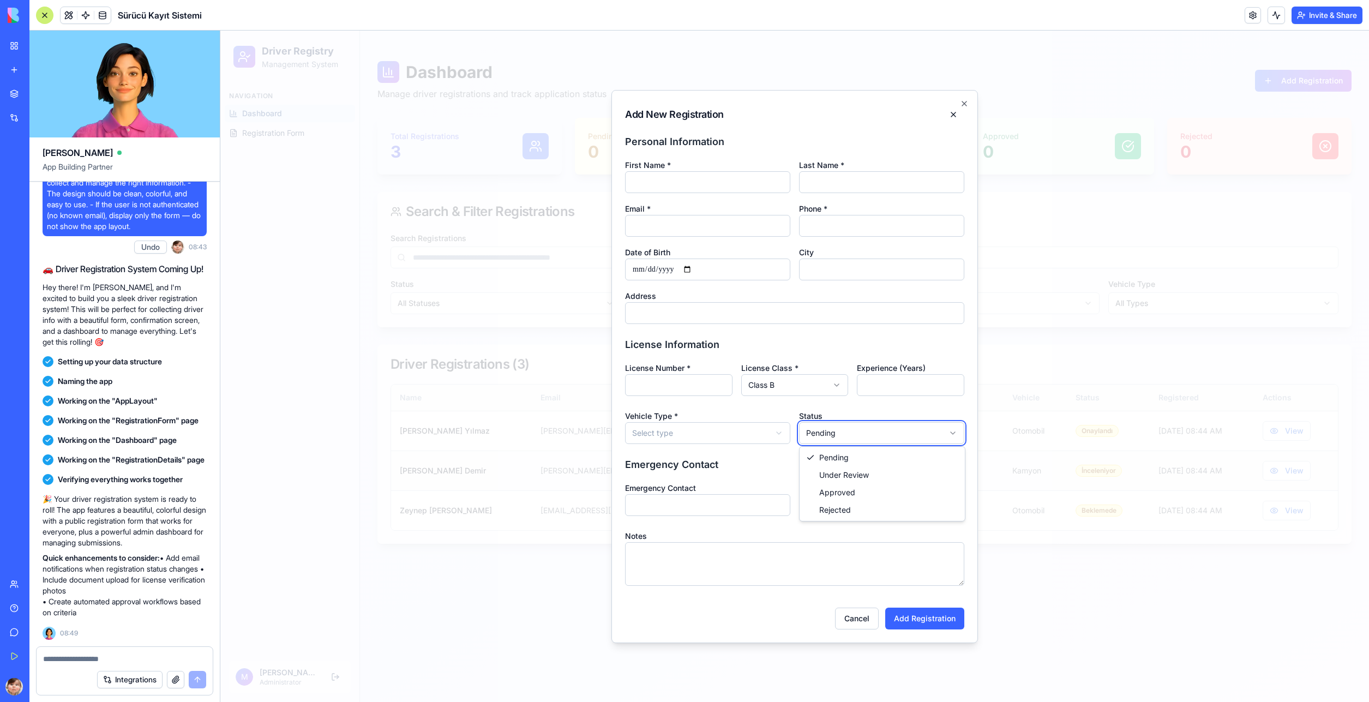
click at [851, 432] on body "Driver Registry Management System Navigation Dashboard Registration Form M Mura…" at bounding box center [794, 366] width 1148 height 671
click at [745, 494] on input "Emergency Contact" at bounding box center [707, 505] width 165 height 22
click at [875, 498] on input "Emergency Phone" at bounding box center [881, 505] width 165 height 22
click at [770, 561] on textarea "Notes" at bounding box center [794, 564] width 339 height 44
click at [845, 621] on button "Cancel" at bounding box center [857, 618] width 44 height 22
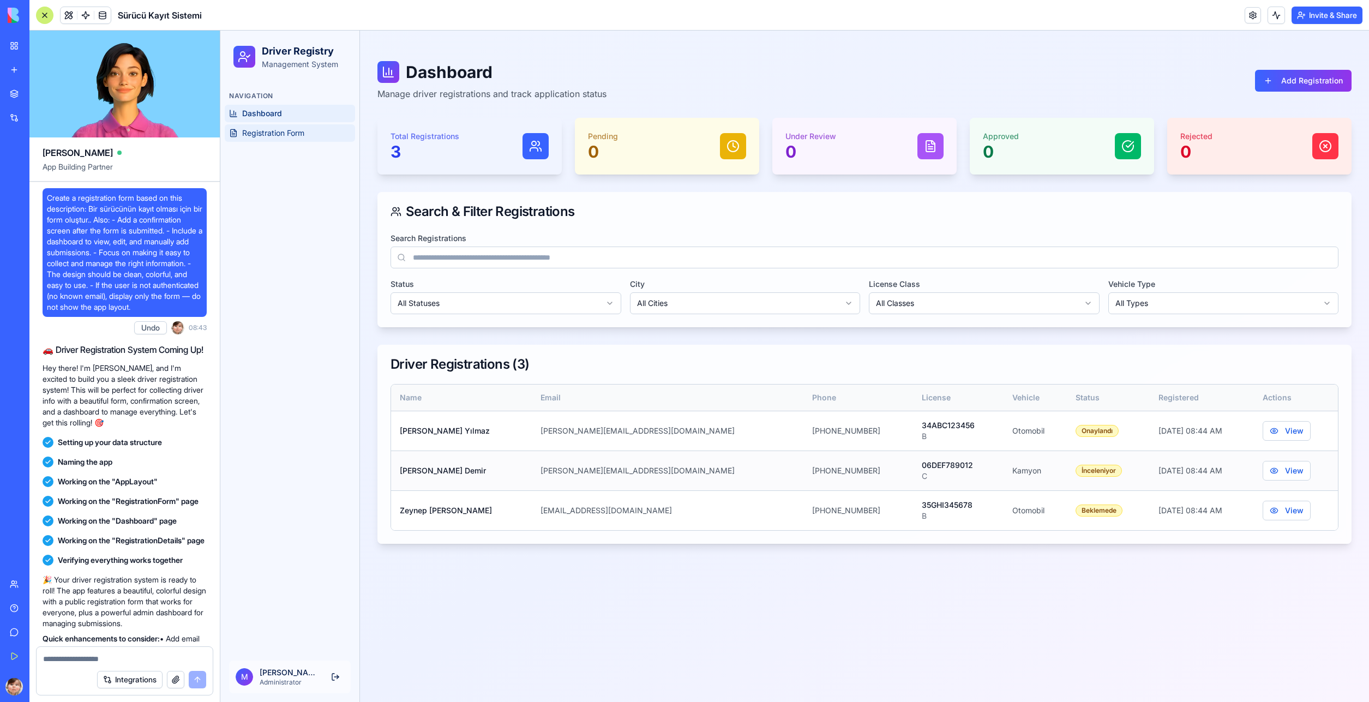
click at [298, 131] on span "Registration Form" at bounding box center [273, 133] width 62 height 11
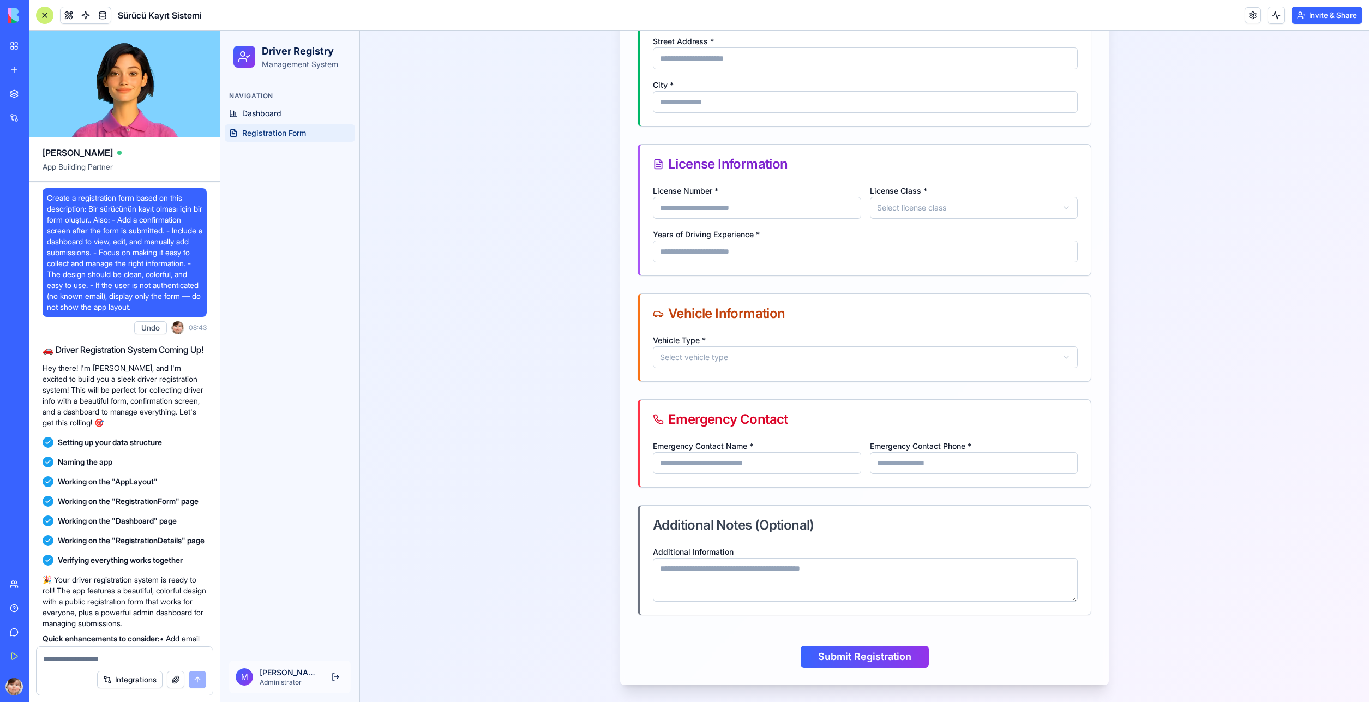
scroll to position [395, 0]
click at [852, 655] on button "Submit Registration" at bounding box center [864, 656] width 128 height 22
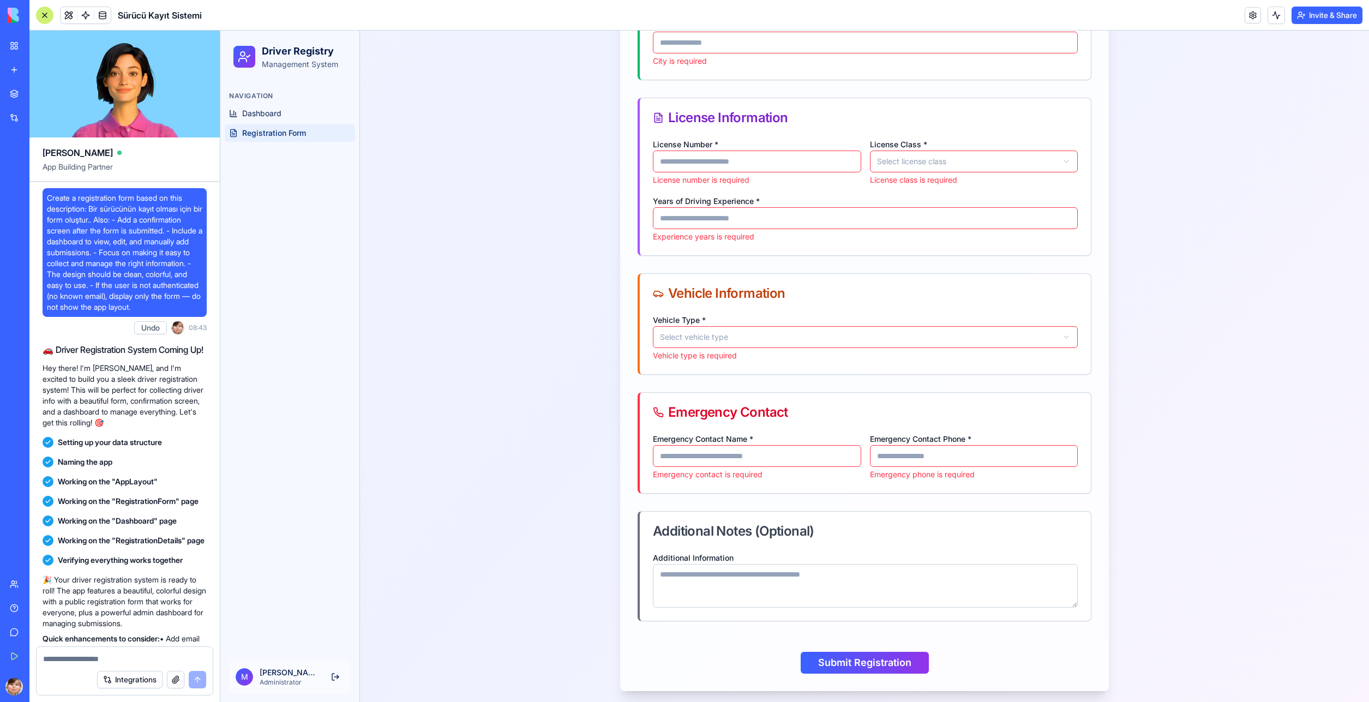
scroll to position [513, 0]
